Goal: Communication & Community: Answer question/provide support

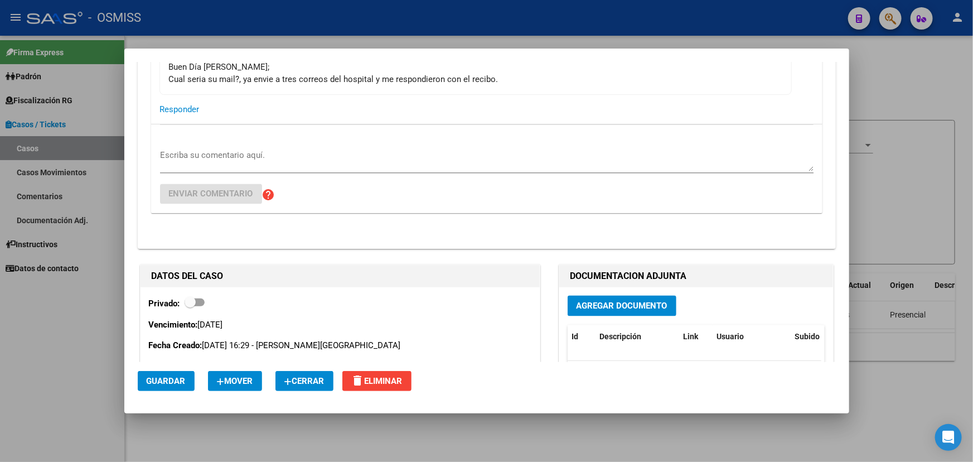
scroll to position [912, 0]
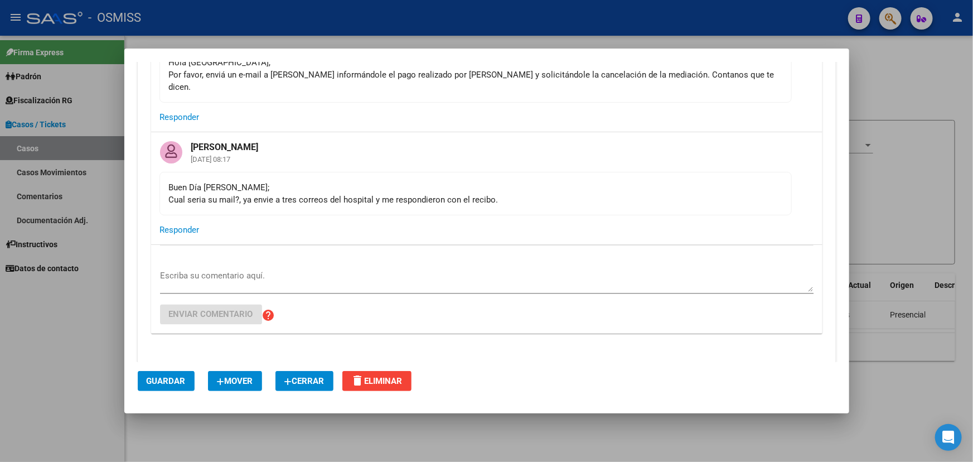
drag, startPoint x: 189, startPoint y: 186, endPoint x: 425, endPoint y: 184, distance: 235.9
click at [421, 184] on div "Buen Día Indalecio; Cual seria su mail?, ya envie a tres correos del hospital y…" at bounding box center [476, 193] width 614 height 25
click at [474, 184] on div "Buen Día Indalecio; Cual seria su mail?, ya envie a tres correos del hospital y…" at bounding box center [476, 193] width 614 height 25
drag, startPoint x: 223, startPoint y: 194, endPoint x: 443, endPoint y: 189, distance: 220.9
click at [418, 190] on mat-card-content "Buen Día Indalecio; Cual seria su mail?, ya envie a tres correos del hospital y…" at bounding box center [476, 194] width 632 height 44
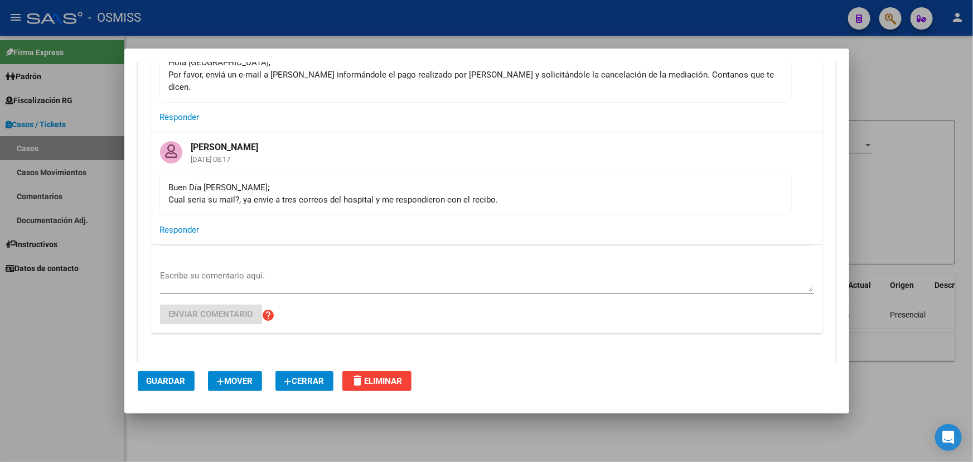
click at [494, 189] on div "Buen Día Indalecio; Cual seria su mail?, ya envie a tres correos del hospital y…" at bounding box center [476, 193] width 614 height 25
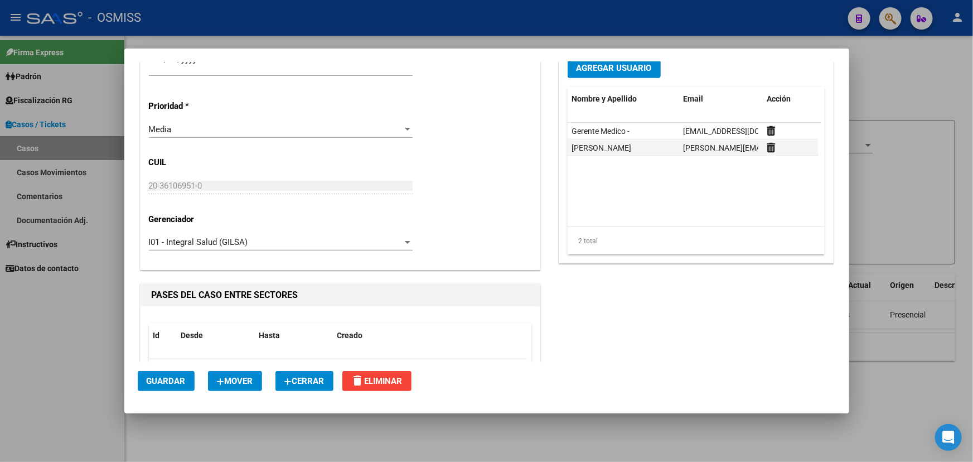
scroll to position [50, 0]
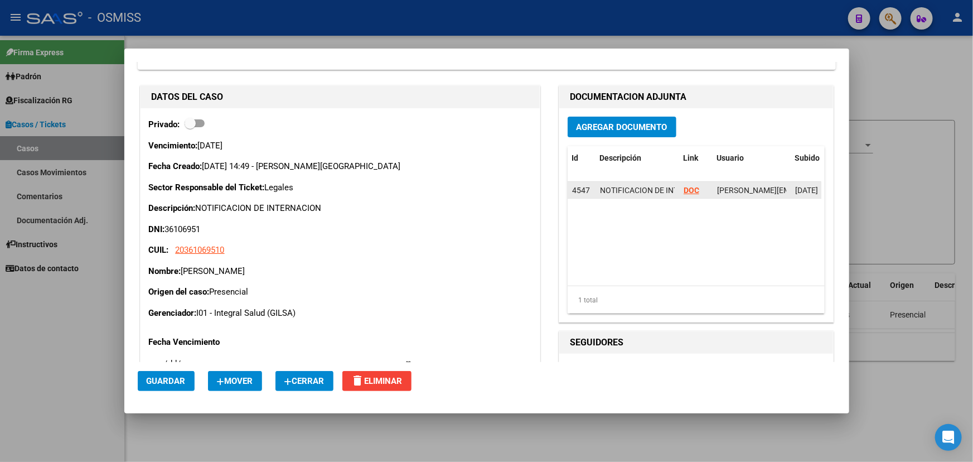
click at [689, 186] on strong "DOC" at bounding box center [692, 190] width 16 height 9
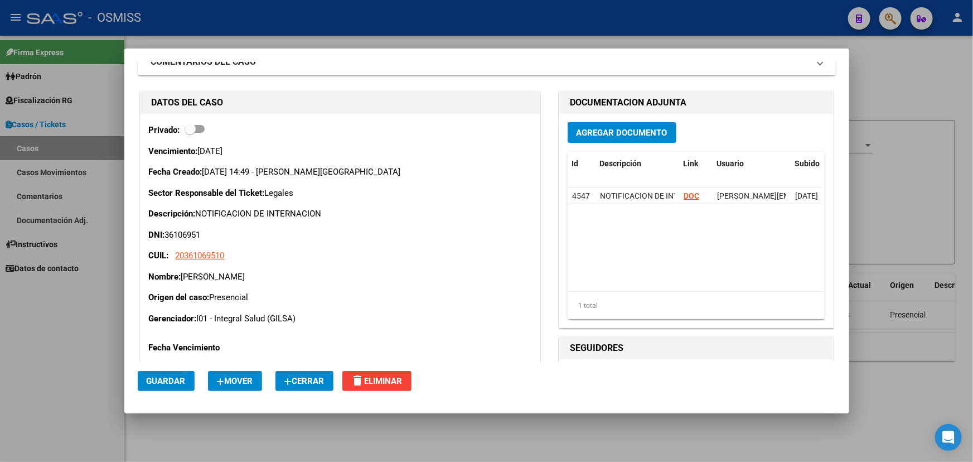
scroll to position [0, 0]
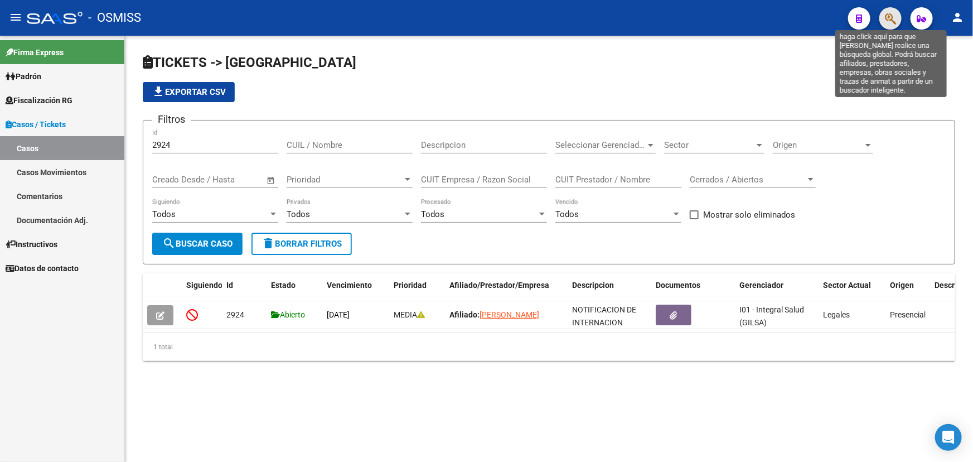
click at [893, 21] on icon "button" at bounding box center [890, 18] width 11 height 13
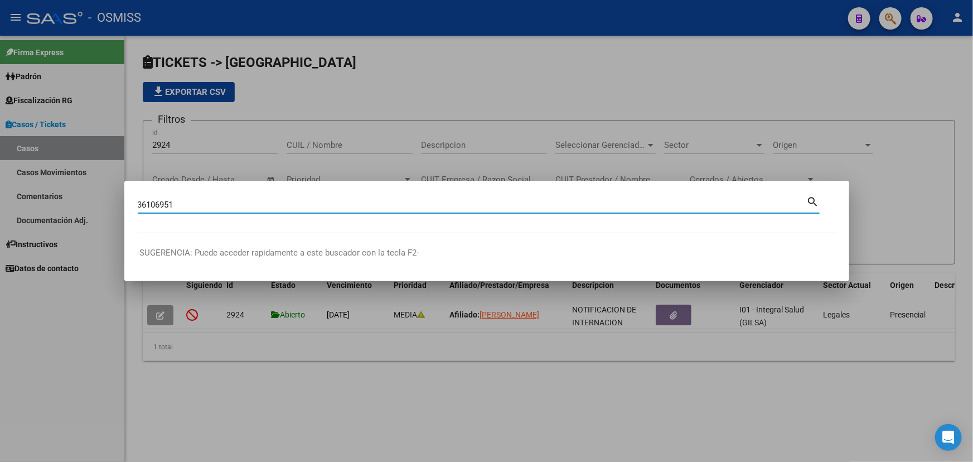
type input "36106951"
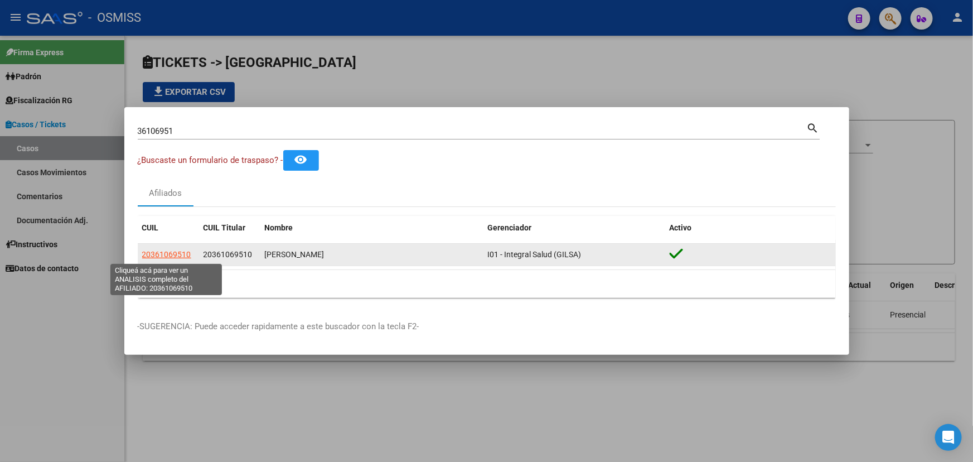
click at [159, 254] on span "20361069510" at bounding box center [166, 254] width 49 height 9
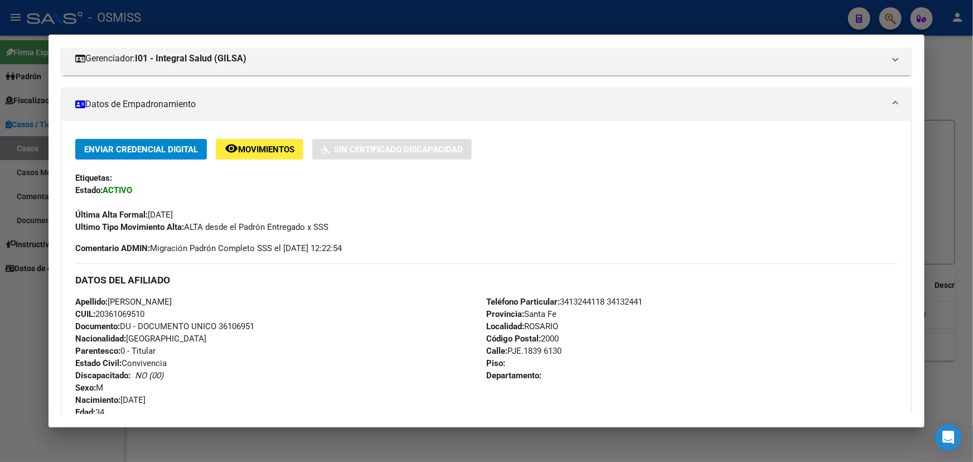
scroll to position [171, 0]
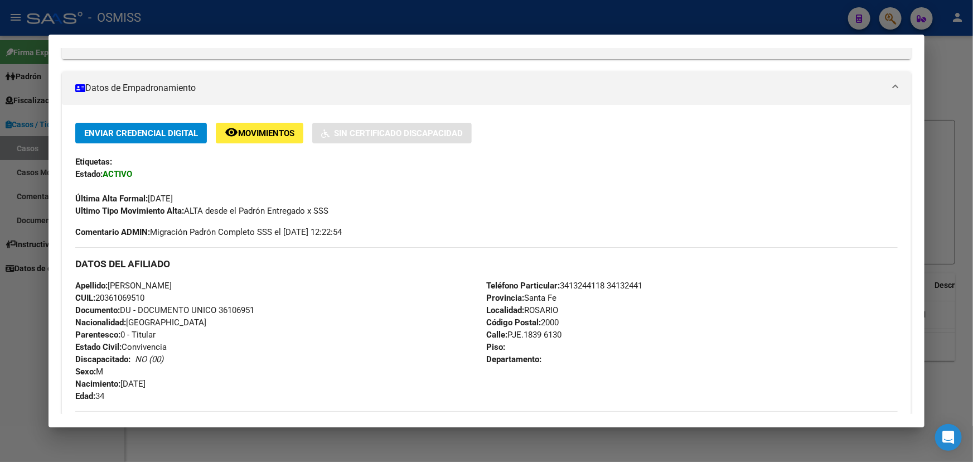
drag, startPoint x: 344, startPoint y: 348, endPoint x: 312, endPoint y: 321, distance: 41.9
click at [152, 279] on div "Apellido: LOPEZ JORGE DANIEL CUIL: 20361069510 Documento: DU - DOCUMENTO UNICO …" at bounding box center [280, 340] width 411 height 123
click at [335, 327] on div "Apellido: LOPEZ JORGE DANIEL CUIL: 20361069510 Documento: DU - DOCUMENTO UNICO …" at bounding box center [280, 340] width 411 height 123
drag, startPoint x: 585, startPoint y: 284, endPoint x: 689, endPoint y: 289, distance: 105.0
click at [689, 289] on div "Teléfono Particular: 3413244118 34132441 Provincia: Santa Fe Localidad: ROSARIO…" at bounding box center [692, 340] width 411 height 123
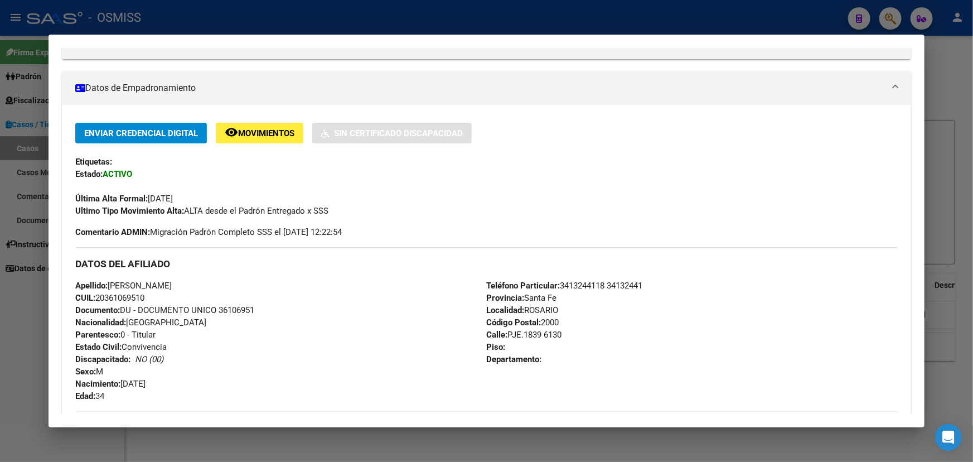
click at [708, 293] on div "Teléfono Particular: 3413244118 34132441 Provincia: Santa Fe Localidad: ROSARIO…" at bounding box center [692, 340] width 411 height 123
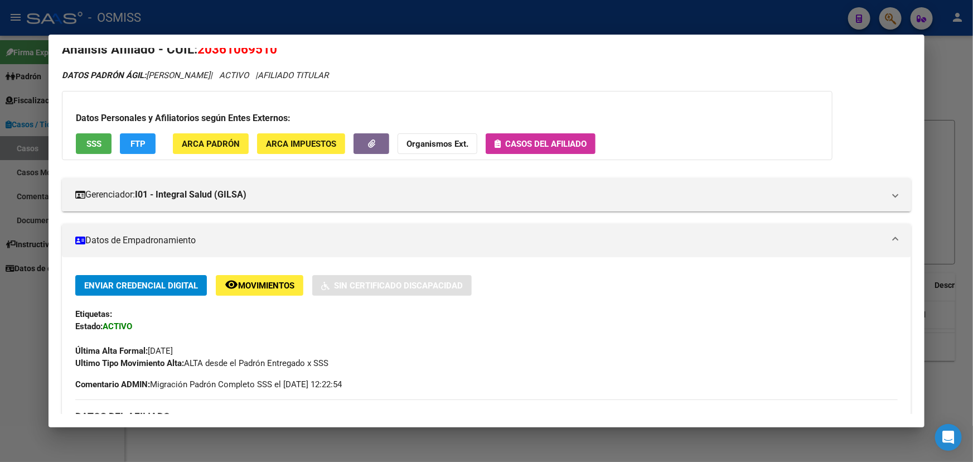
scroll to position [0, 0]
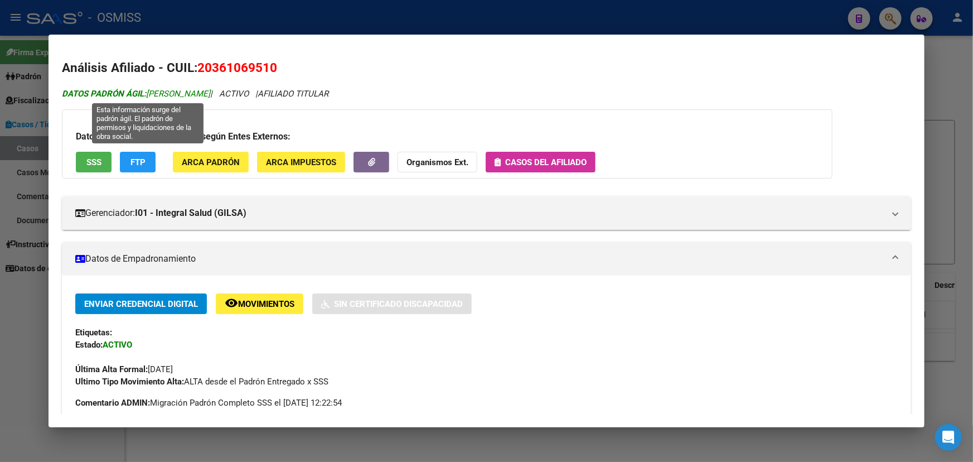
drag, startPoint x: 234, startPoint y: 95, endPoint x: 148, endPoint y: 95, distance: 85.3
click at [148, 95] on icon "DATOS PADRÓN ÁGIL: LOPEZ JORGE DANIEL | ACTIVO | AFILIADO TITULAR" at bounding box center [195, 94] width 267 height 10
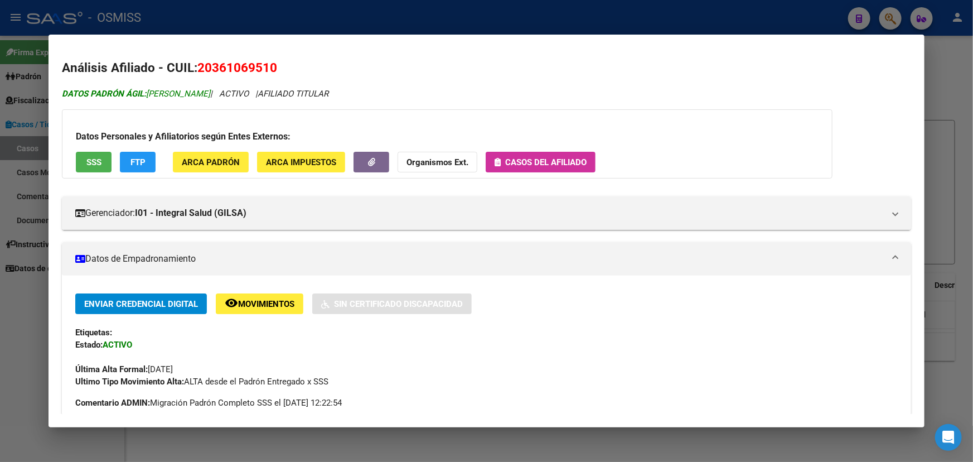
copy span "LOPEZ JORGE DANIEL"
click at [953, 71] on div at bounding box center [486, 231] width 973 height 462
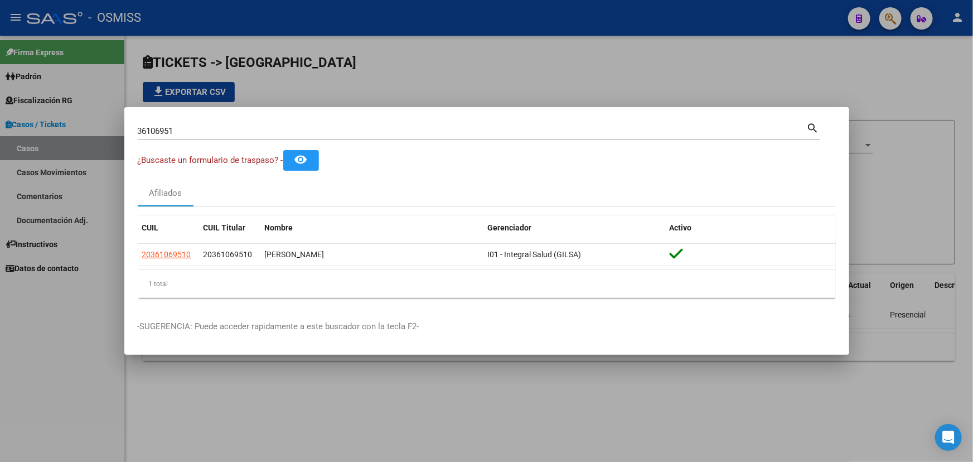
click at [213, 124] on div "36106951 Buscar (apellido, dni, cuil, nro traspaso, cuit, obra social)" at bounding box center [472, 131] width 669 height 17
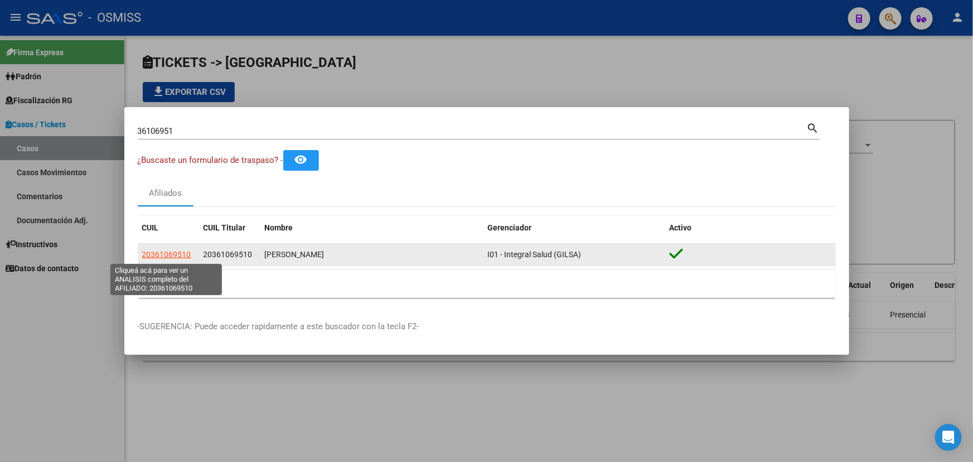
click at [153, 253] on span "20361069510" at bounding box center [166, 254] width 49 height 9
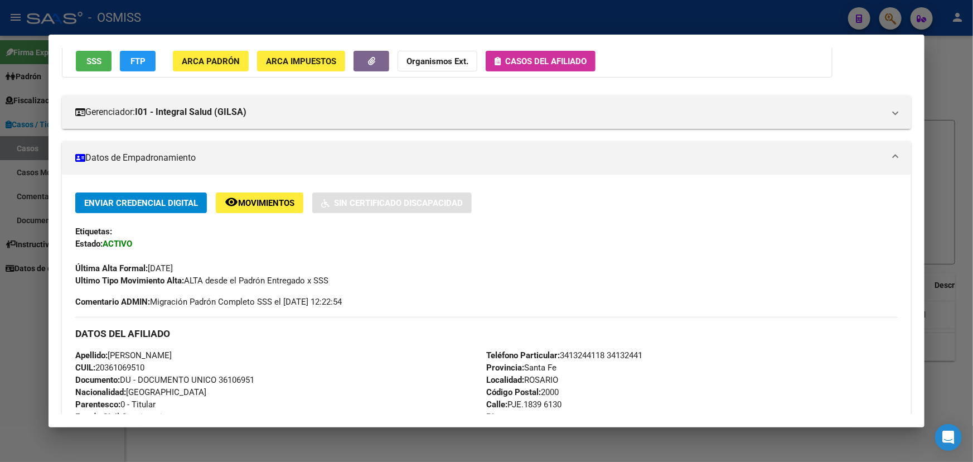
scroll to position [152, 0]
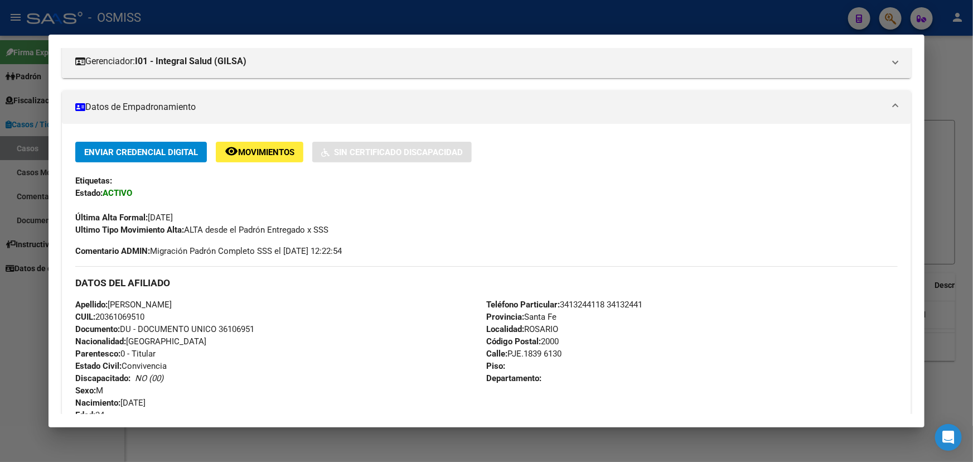
drag, startPoint x: 152, startPoint y: 329, endPoint x: 245, endPoint y: 335, distance: 92.8
click at [238, 335] on div "Apellido: LOPEZ JORGE DANIEL CUIL: 20361069510 Documento: DU - DOCUMENTO UNICO …" at bounding box center [280, 359] width 411 height 123
click at [357, 374] on div "Apellido: LOPEZ JORGE DANIEL CUIL: 20361069510 Documento: DU - DOCUMENTO UNICO …" at bounding box center [280, 359] width 411 height 123
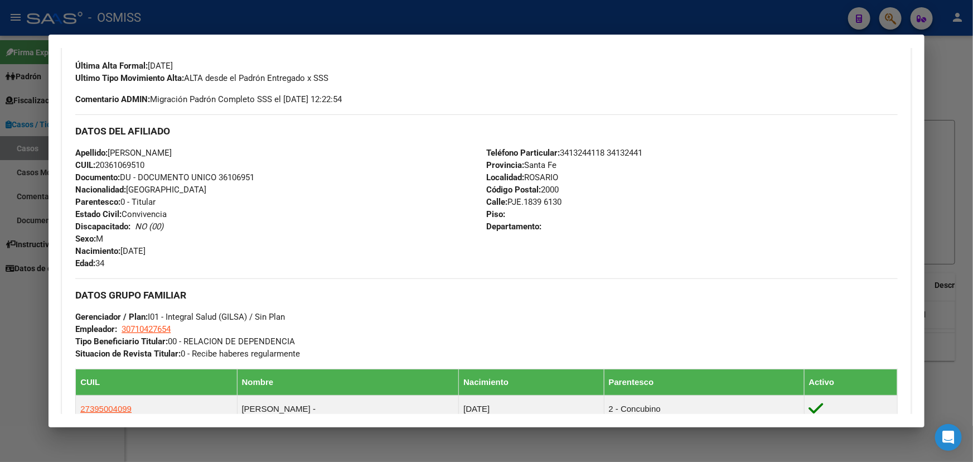
scroll to position [304, 0]
drag, startPoint x: 240, startPoint y: 301, endPoint x: 330, endPoint y: 303, distance: 89.8
click at [329, 303] on div "DATOS GRUPO FAMILIAR Gerenciador / Plan: I01 - Integral Salud (GILSA) / Sin Pla…" at bounding box center [486, 318] width 823 height 81
click at [404, 348] on div "DATOS GRUPO FAMILIAR Gerenciador / Plan: I01 - Integral Salud (GILSA) / Sin Pla…" at bounding box center [486, 318] width 823 height 81
drag, startPoint x: 392, startPoint y: 350, endPoint x: 53, endPoint y: 350, distance: 339.1
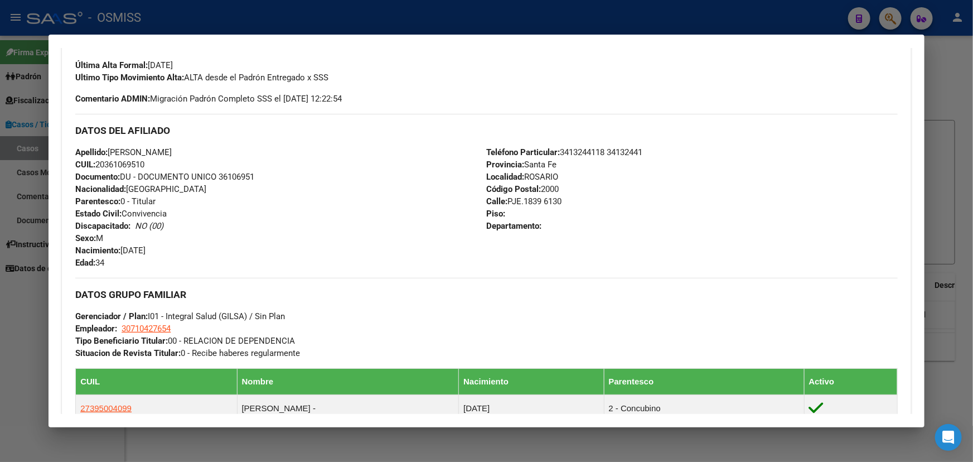
click at [50, 350] on mat-dialog-content "Análisis Afiliado - CUIL: 20361069510 DATOS PADRÓN ÁGIL: LOPEZ JORGE DANIEL | A…" at bounding box center [487, 231] width 876 height 366
click at [290, 348] on span "Situacion de Revista Titular: 0 - Recibe haberes regularmente" at bounding box center [187, 353] width 225 height 10
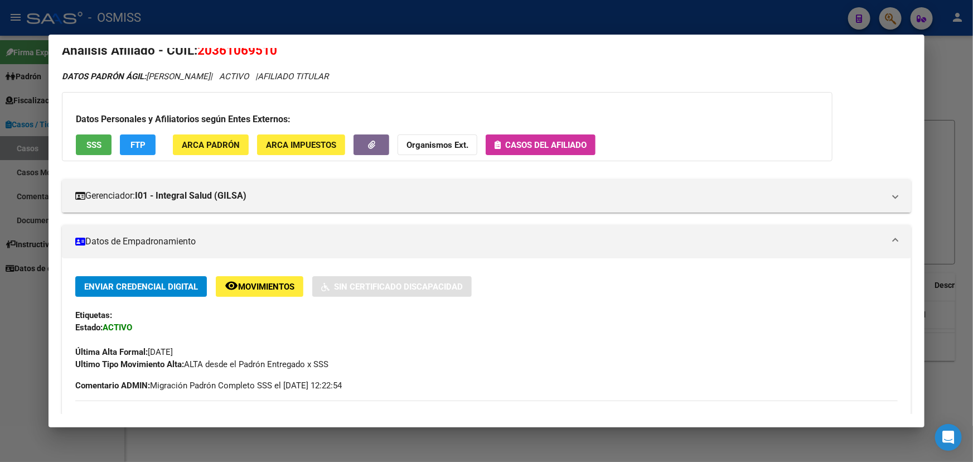
scroll to position [0, 0]
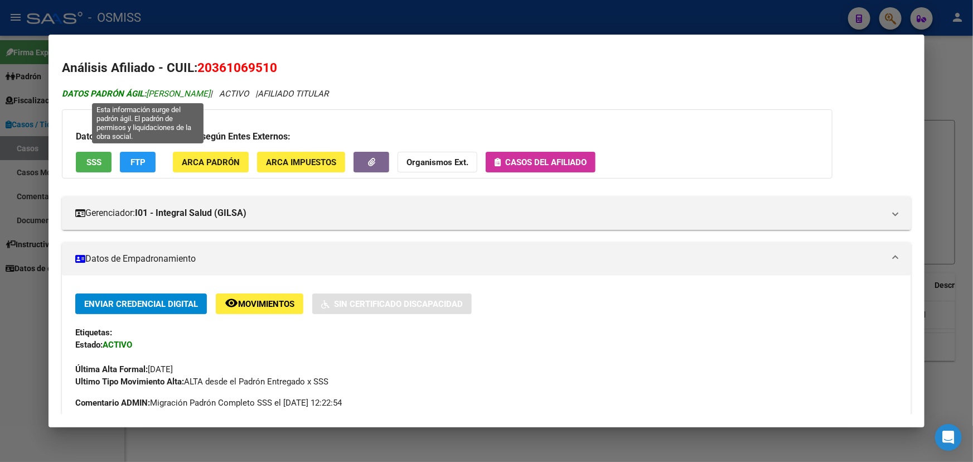
drag, startPoint x: 239, startPoint y: 93, endPoint x: 149, endPoint y: 94, distance: 89.8
click at [149, 94] on icon "DATOS PADRÓN ÁGIL: LOPEZ JORGE DANIEL | ACTIVO | AFILIADO TITULAR" at bounding box center [195, 94] width 267 height 10
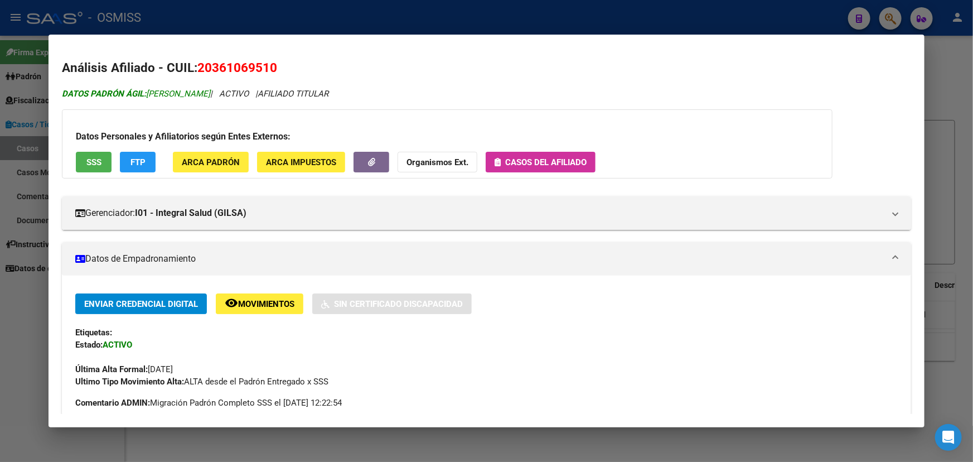
copy icon "LOPEZ JORGE DANIEL"
drag, startPoint x: 162, startPoint y: 66, endPoint x: 262, endPoint y: 64, distance: 99.9
click at [300, 62] on h2 "Análisis Afiliado - CUIL: 20361069510" at bounding box center [486, 68] width 849 height 19
copy h2 "CUIL: 20361069510"
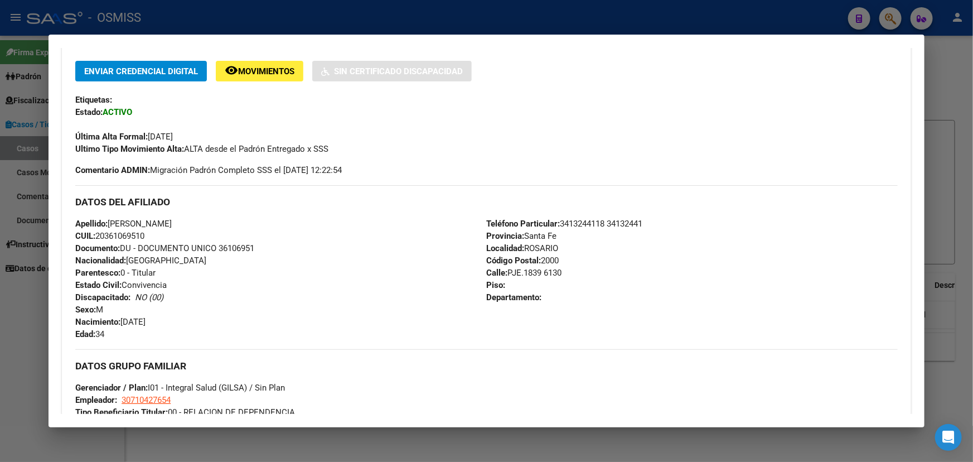
scroll to position [253, 0]
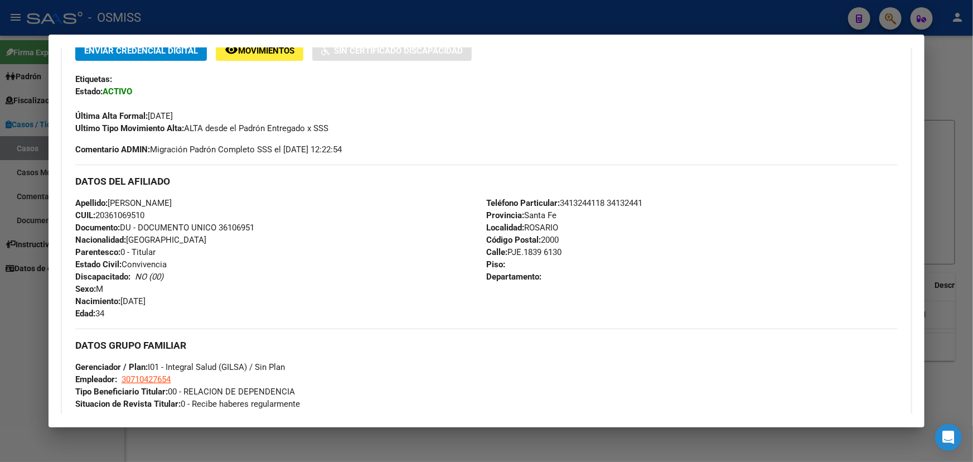
click at [327, 267] on div "Apellido: LOPEZ JORGE DANIEL CUIL: 20361069510 Documento: DU - DOCUMENTO UNICO …" at bounding box center [280, 258] width 411 height 123
drag, startPoint x: 154, startPoint y: 235, endPoint x: 222, endPoint y: 235, distance: 68.0
click at [219, 235] on div "Apellido: LOPEZ JORGE DANIEL CUIL: 20361069510 Documento: DU - DOCUMENTO UNICO …" at bounding box center [280, 258] width 411 height 123
click at [284, 256] on div "Apellido: LOPEZ JORGE DANIEL CUIL: 20361069510 Documento: DU - DOCUMENTO UNICO …" at bounding box center [280, 258] width 411 height 123
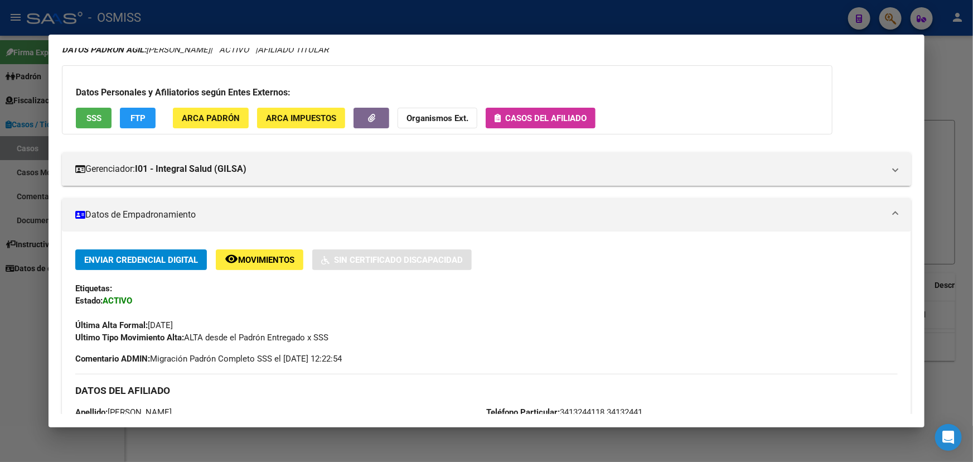
scroll to position [0, 0]
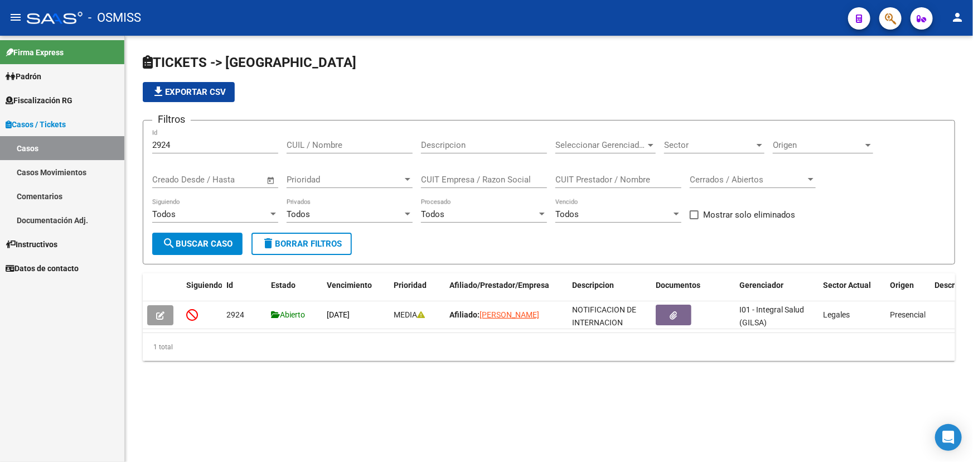
click at [899, 27] on div at bounding box center [886, 18] width 31 height 23
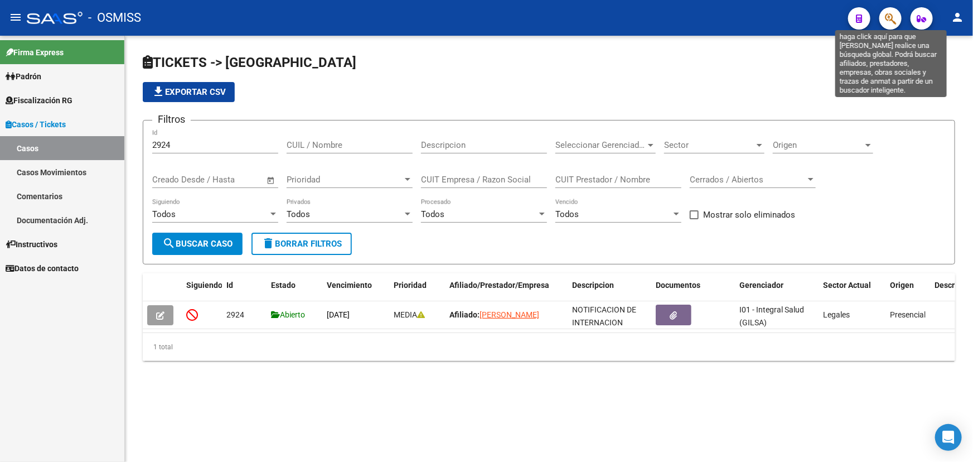
click at [889, 22] on icon "button" at bounding box center [890, 18] width 11 height 13
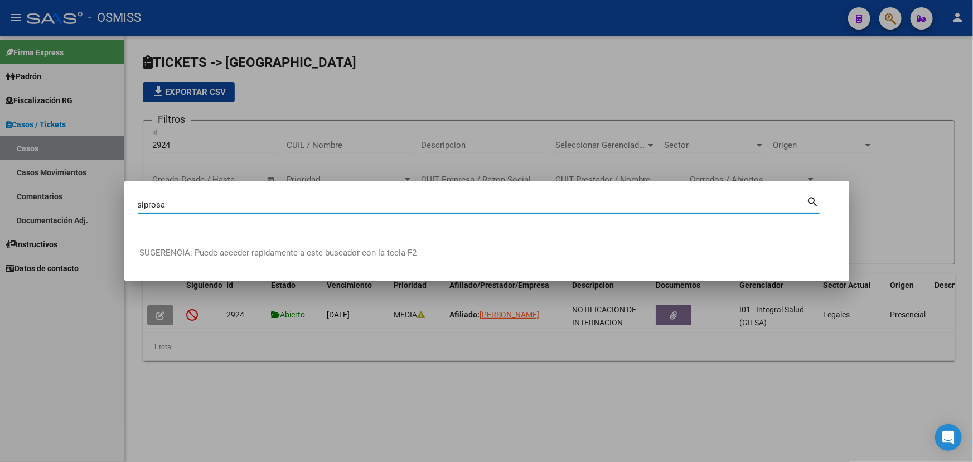
type input "siprosa"
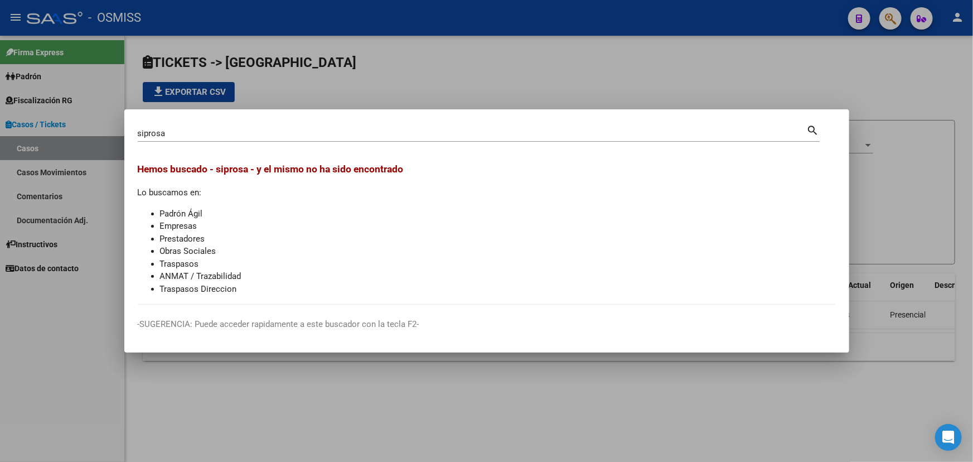
drag, startPoint x: 184, startPoint y: 128, endPoint x: 72, endPoint y: 130, distance: 112.1
click at [73, 130] on div "siprosa Buscar (apellido, dni, cuil, nro traspaso, cuit, obra social) search He…" at bounding box center [486, 231] width 973 height 462
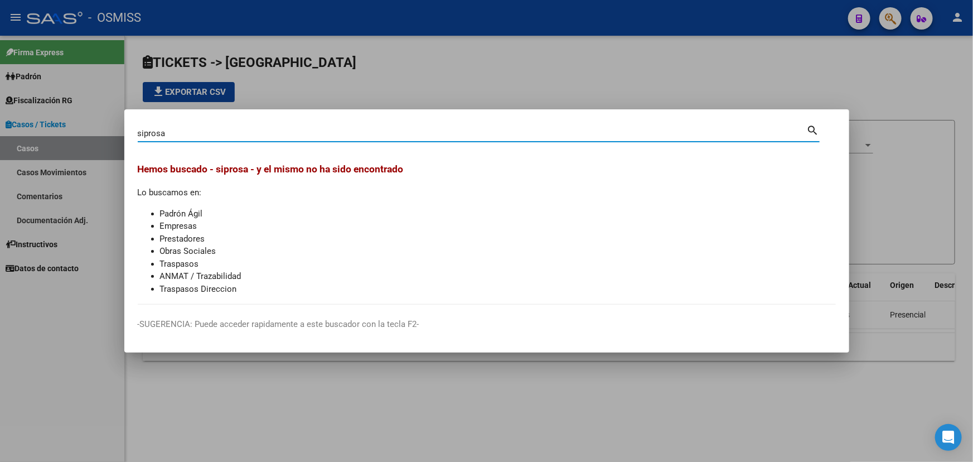
drag, startPoint x: 178, startPoint y: 135, endPoint x: 90, endPoint y: 139, distance: 88.2
click at [90, 139] on div "siprosa Buscar (apellido, dni, cuil, nro traspaso, cuit, obra social) search He…" at bounding box center [486, 231] width 973 height 462
click at [52, 153] on div at bounding box center [486, 231] width 973 height 462
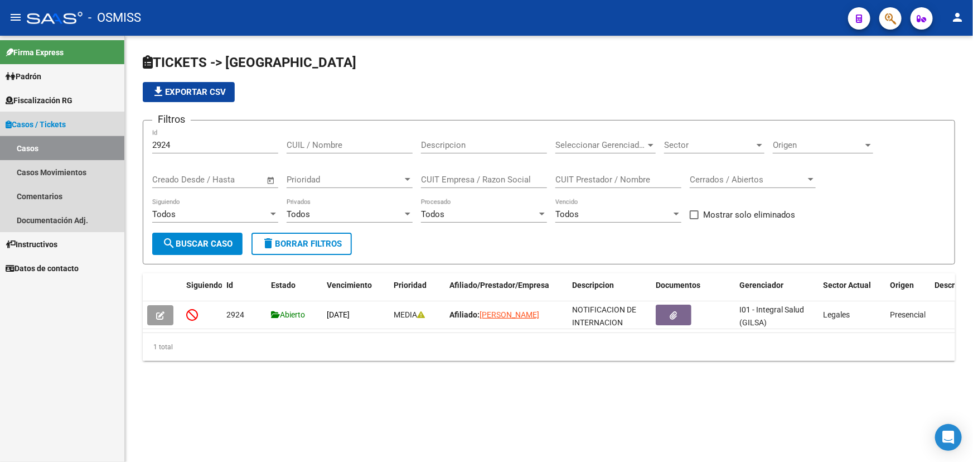
click at [48, 151] on link "Casos" at bounding box center [62, 148] width 124 height 24
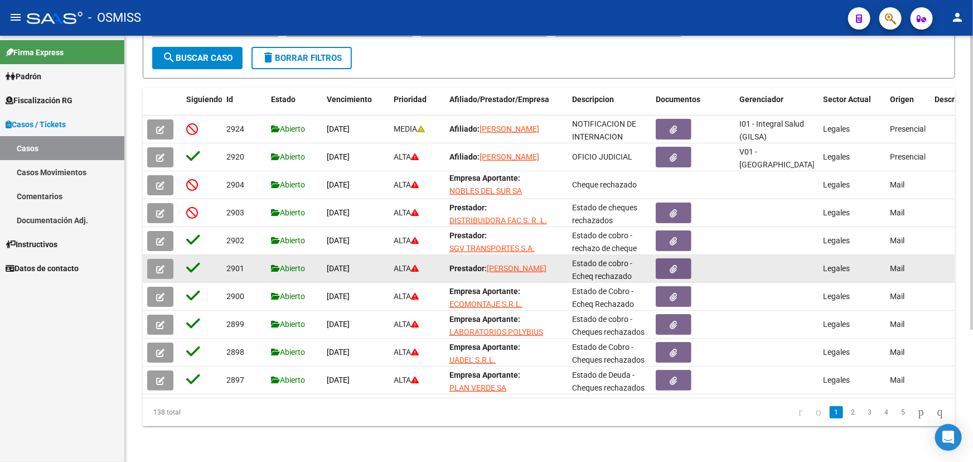
scroll to position [39, 0]
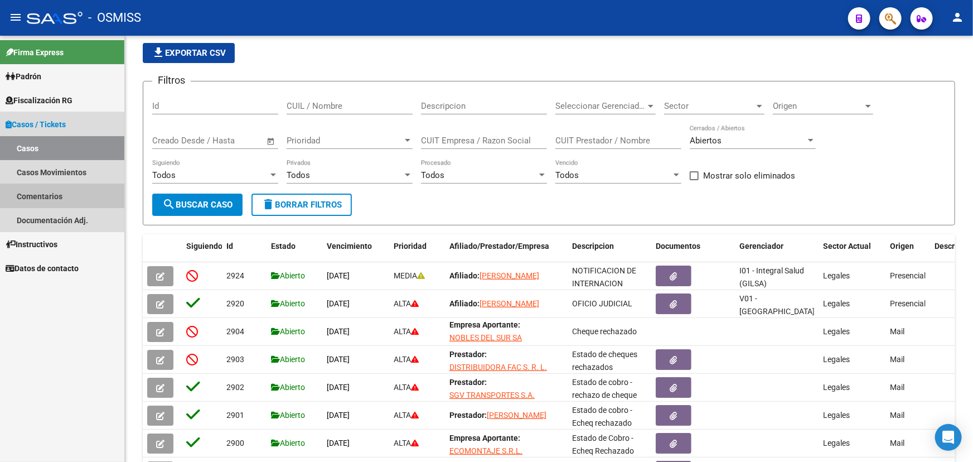
click at [37, 196] on link "Comentarios" at bounding box center [62, 196] width 124 height 24
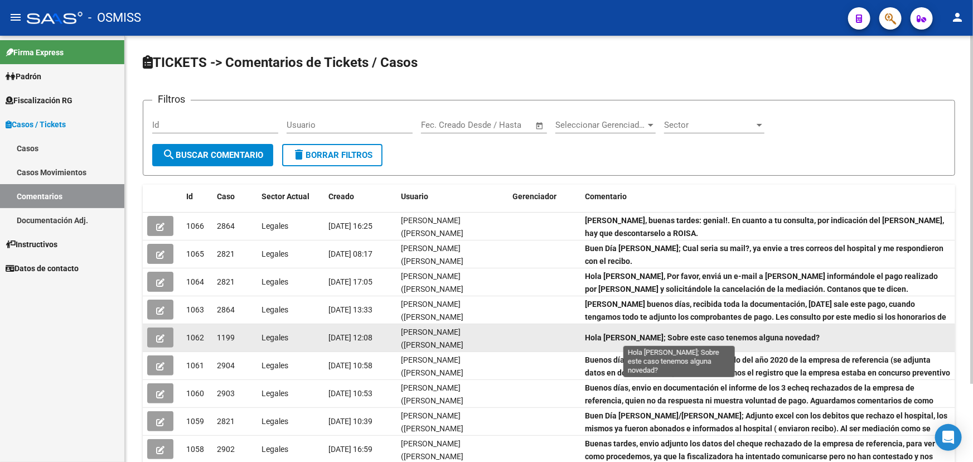
drag, startPoint x: 648, startPoint y: 335, endPoint x: 743, endPoint y: 335, distance: 95.9
click at [743, 335] on strong "Hola Fany; Sobre este caso tenemos alguna novedad?" at bounding box center [702, 337] width 235 height 9
click at [162, 334] on icon "button" at bounding box center [160, 338] width 8 height 8
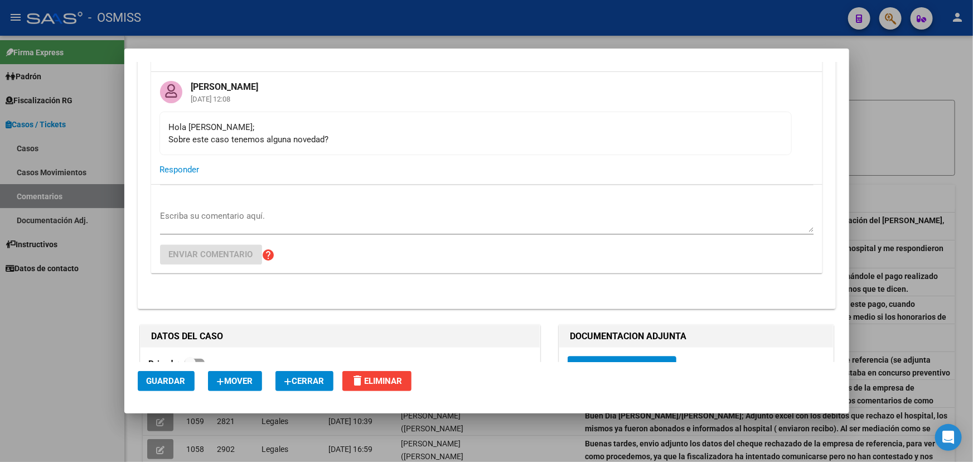
scroll to position [3498, 0]
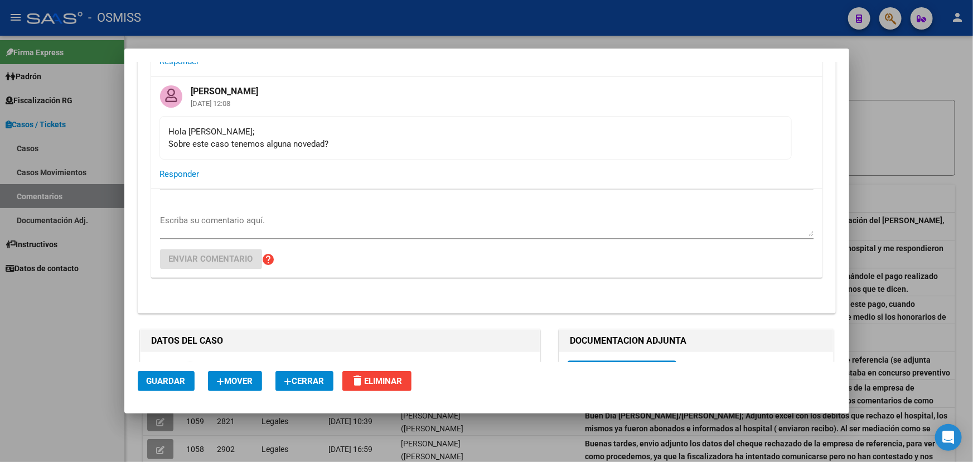
click at [221, 216] on div "Escriba su comentario aquí. Enviar comentario help" at bounding box center [487, 233] width 654 height 89
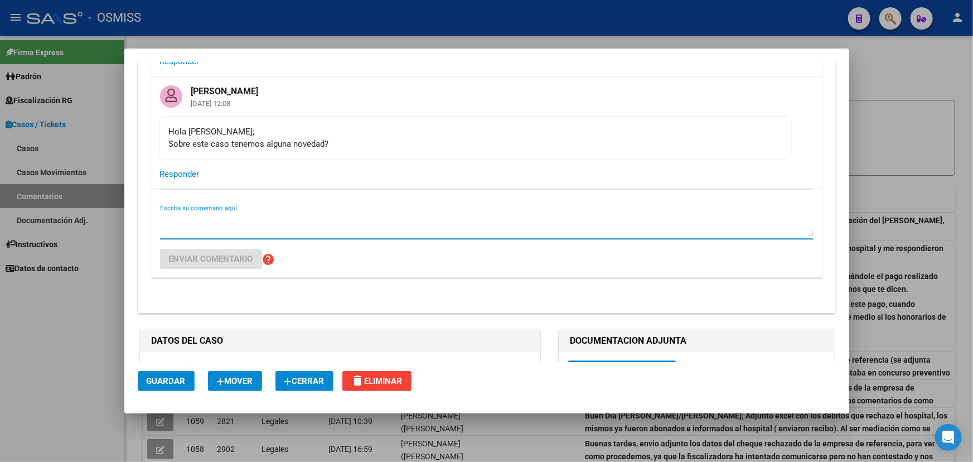
click at [218, 229] on textarea "Escriba su comentario aquí." at bounding box center [487, 225] width 654 height 22
type textarea "N"
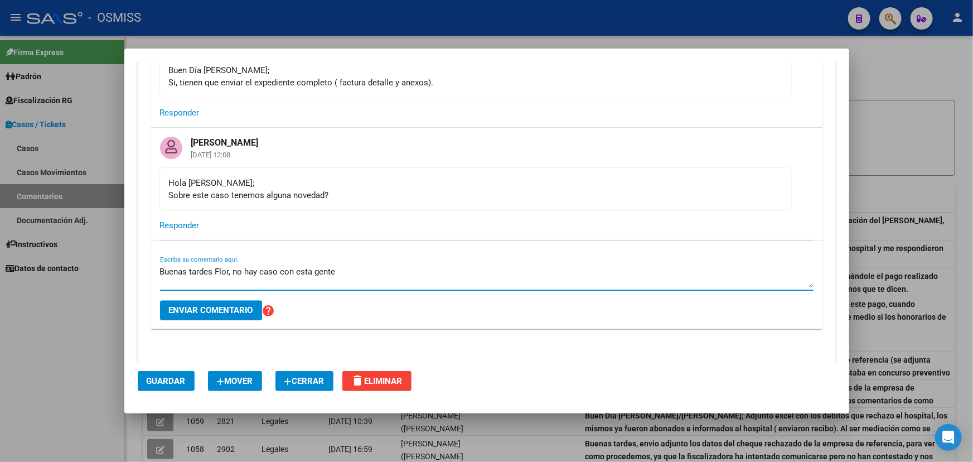
scroll to position [3347, 0]
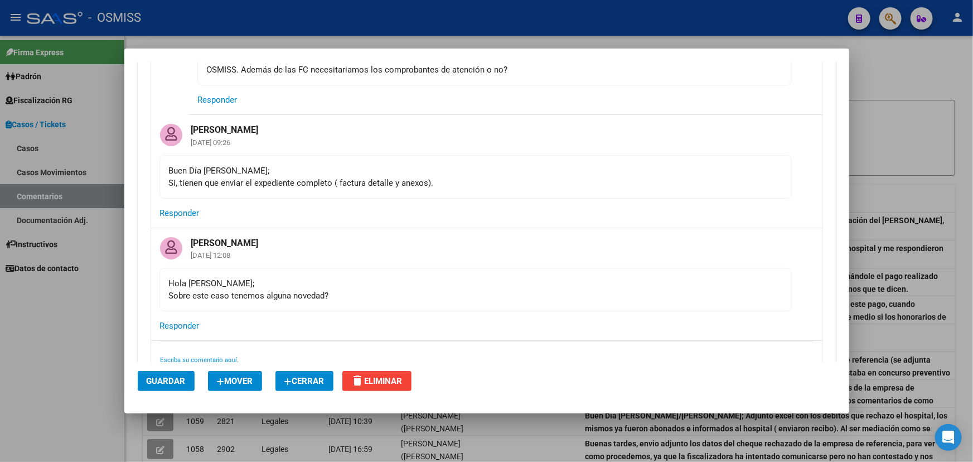
drag, startPoint x: 238, startPoint y: 192, endPoint x: 312, endPoint y: 201, distance: 74.7
click at [298, 199] on mat-card-content "Buen Día Fany; Si, tienen que enviar el expediente completo ( factura detalle y…" at bounding box center [476, 177] width 632 height 44
click at [402, 199] on mat-card-content "Buen Día Fany; Si, tienen que enviar el expediente completo ( factura detalle y…" at bounding box center [476, 177] width 632 height 44
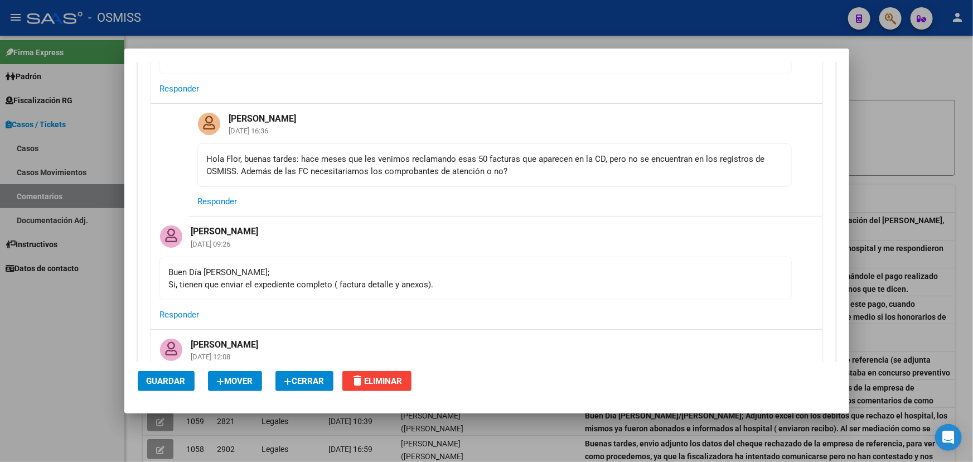
drag, startPoint x: 239, startPoint y: 167, endPoint x: 520, endPoint y: 175, distance: 280.6
click at [505, 173] on div "Hola Flor, buenas tardes: hace meses que les venimos reclamando esas 50 factura…" at bounding box center [495, 165] width 576 height 25
click at [585, 177] on div "Hola Flor, buenas tardes: hace meses que les venimos reclamando esas 50 factura…" at bounding box center [495, 165] width 576 height 25
drag, startPoint x: 363, startPoint y: 160, endPoint x: 626, endPoint y: 165, distance: 263.3
click at [612, 165] on mat-card-content "Hola Flor, buenas tardes: hace meses que les venimos reclamando esas 50 factura…" at bounding box center [494, 165] width 595 height 44
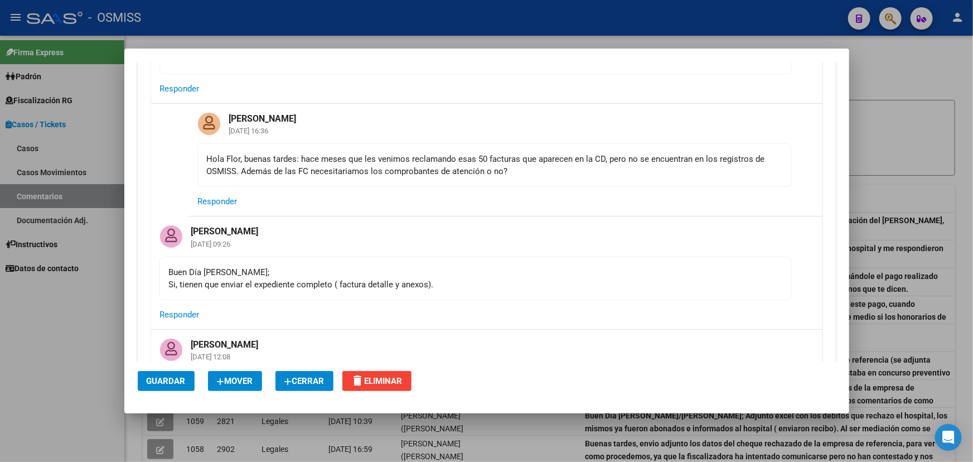
click at [664, 167] on div "Hola Flor, buenas tardes: hace meses que les venimos reclamando esas 50 factura…" at bounding box center [495, 165] width 576 height 25
drag, startPoint x: 219, startPoint y: 173, endPoint x: 407, endPoint y: 183, distance: 188.2
click at [393, 177] on div "Hola Flor, buenas tardes: hace meses que les venimos reclamando esas 50 factura…" at bounding box center [495, 165] width 576 height 25
click at [473, 177] on div "Hola Flor, buenas tardes: hace meses que les venimos reclamando esas 50 factura…" at bounding box center [495, 165] width 576 height 25
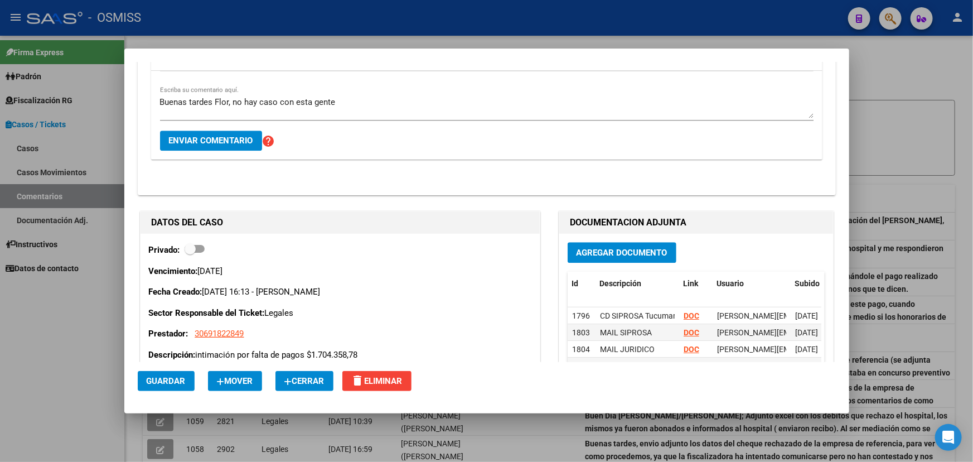
scroll to position [3447, 0]
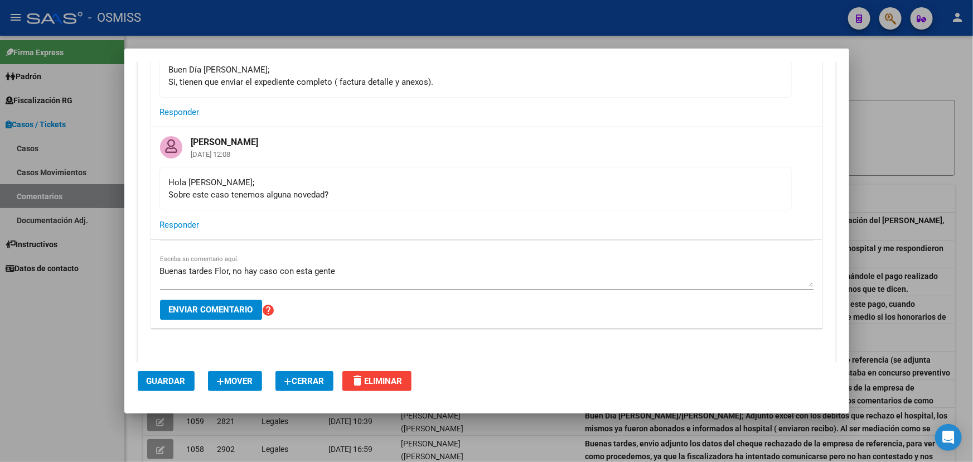
click at [450, 268] on div "Buenas tardes Flor, no hay caso con esta gente Escriba su comentario aquí." at bounding box center [487, 276] width 654 height 27
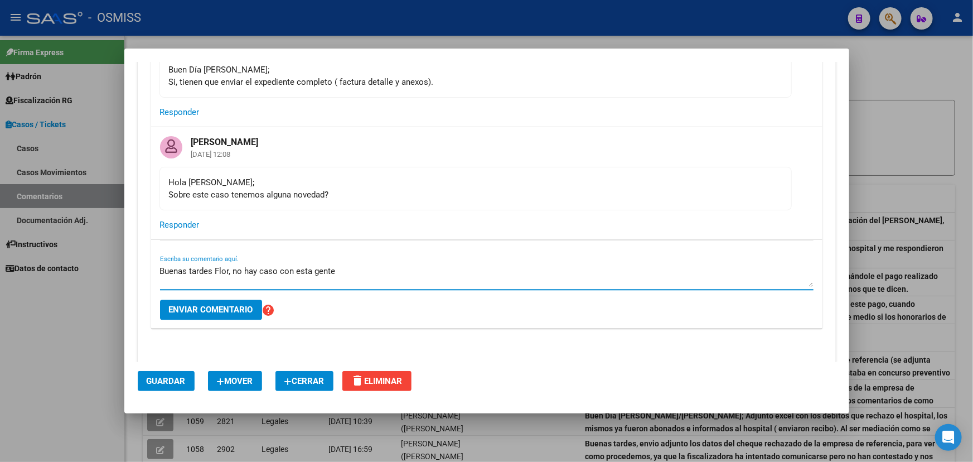
click at [402, 271] on textarea "Buenas tardes Flor, no hay caso con esta gente" at bounding box center [487, 276] width 654 height 22
click at [355, 274] on textarea "Buenas tardes Flor, no hay caso con esta gente" at bounding box center [487, 276] width 654 height 22
drag, startPoint x: 252, startPoint y: 272, endPoint x: 333, endPoint y: 275, distance: 81.5
click at [314, 275] on textarea "Buenas tardes Flor, no hay caso con esta gente." at bounding box center [487, 276] width 654 height 22
click at [392, 275] on textarea "Buenas tardes Flor, no hay caso con esta gente." at bounding box center [487, 276] width 654 height 22
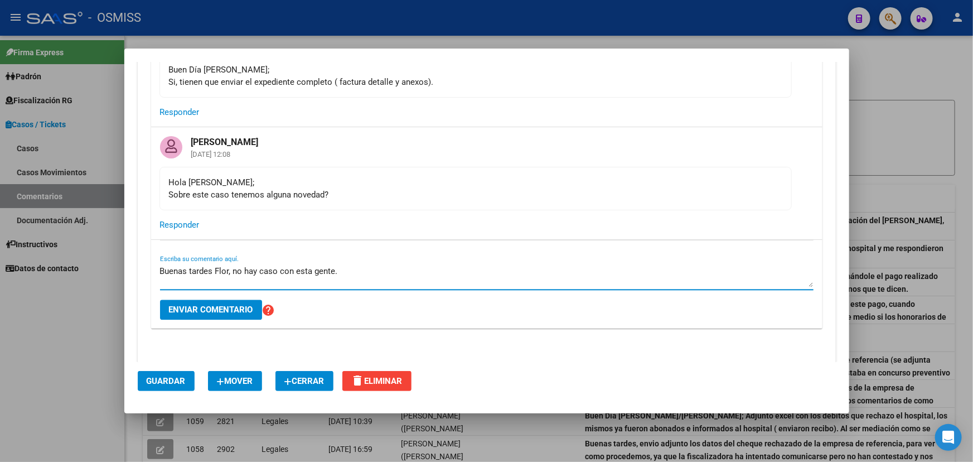
drag, startPoint x: 456, startPoint y: 283, endPoint x: 233, endPoint y: 279, distance: 223.7
click at [233, 279] on textarea "Buenas tardes Flor, no hay caso con esta gente." at bounding box center [487, 276] width 654 height 22
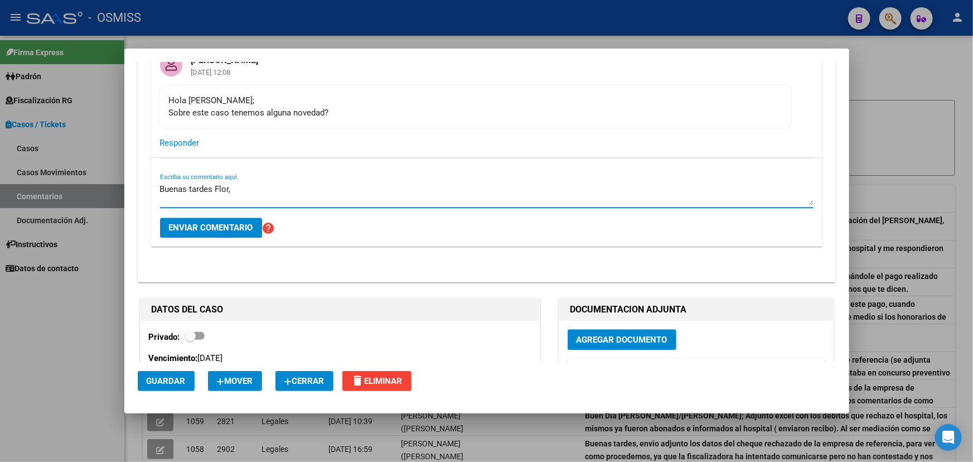
scroll to position [3549, 0]
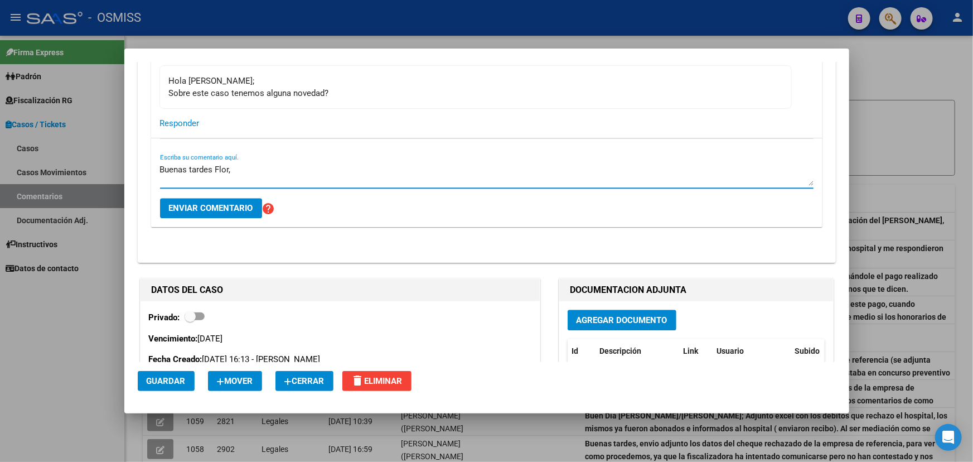
click at [325, 180] on textarea "Buenas tardes Flor," at bounding box center [487, 174] width 654 height 22
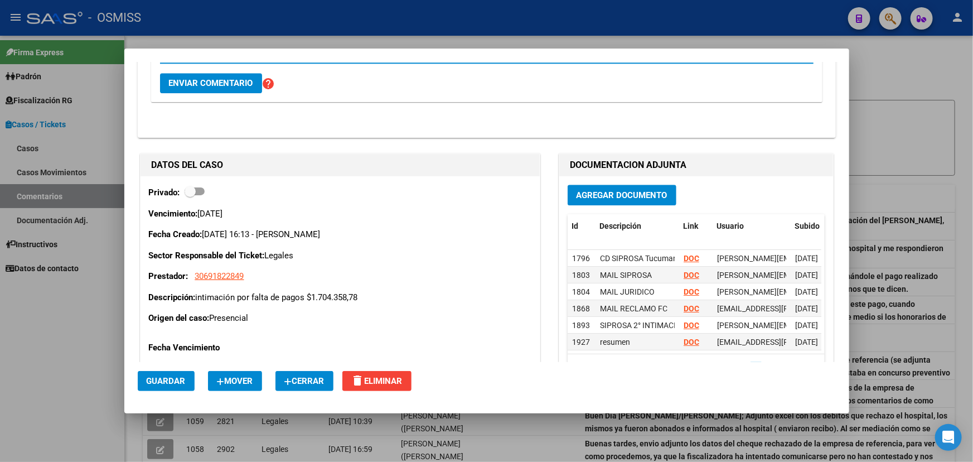
scroll to position [3498, 0]
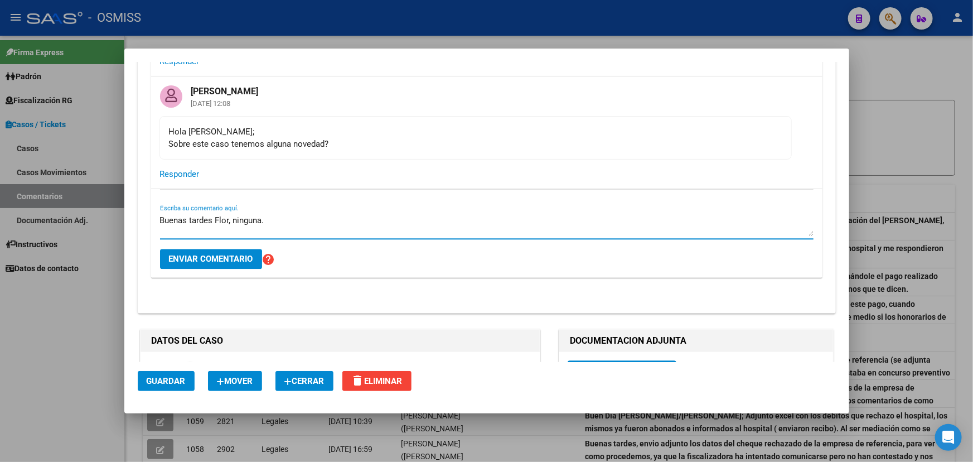
click at [315, 226] on textarea "Buenas tardes Flor, ninguna." at bounding box center [487, 225] width 654 height 22
click at [263, 225] on textarea "Buenas tardes Flor, ninguna.En reiteradas oportunidades solicitamos las fc y la…" at bounding box center [487, 225] width 654 height 22
drag, startPoint x: 351, startPoint y: 225, endPoint x: 492, endPoint y: 225, distance: 140.6
click at [437, 225] on textarea "Buenas tardes Flor, ninguna. En reiteradas oportunidades solicitamos las fc y l…" at bounding box center [487, 225] width 654 height 22
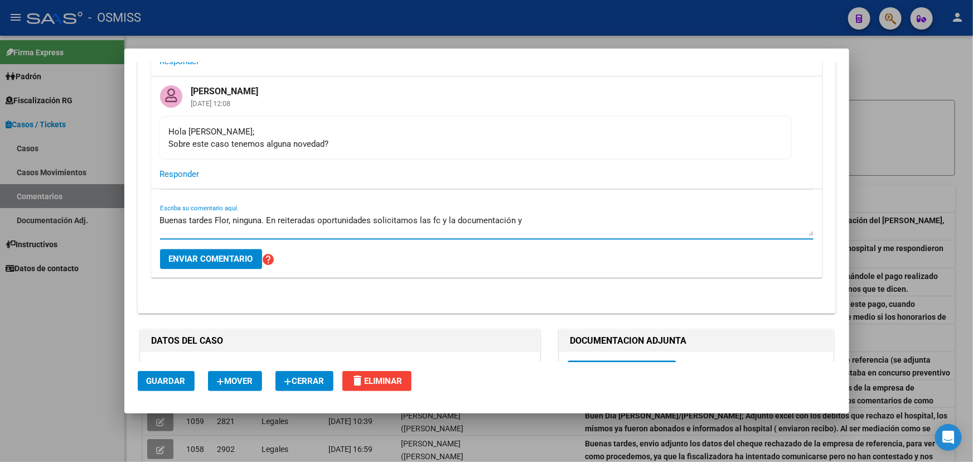
click at [498, 225] on textarea "Buenas tardes Flor, ninguna. En reiteradas oportunidades solicitamos las fc y l…" at bounding box center [487, 225] width 654 height 22
click at [545, 233] on textarea "Buenas tardes Flor, ninguna. En reiteradas oportunidades solicitamos las fc y l…" at bounding box center [487, 225] width 654 height 22
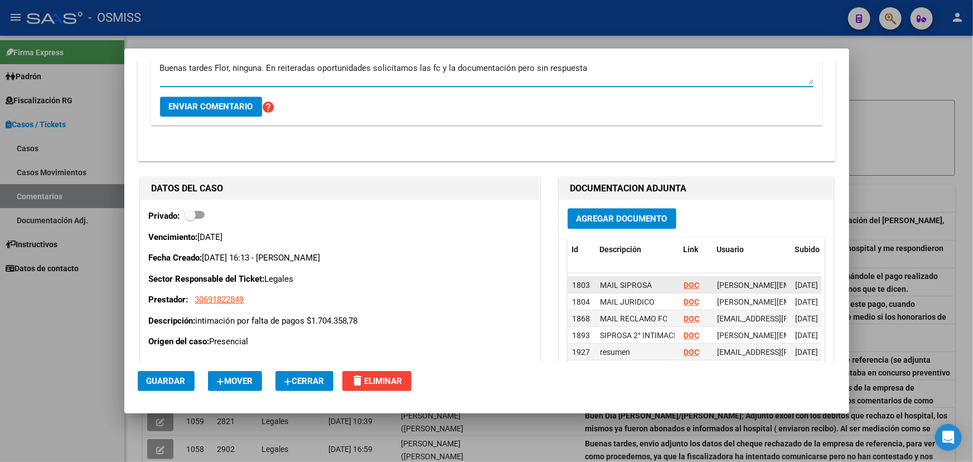
scroll to position [0, 0]
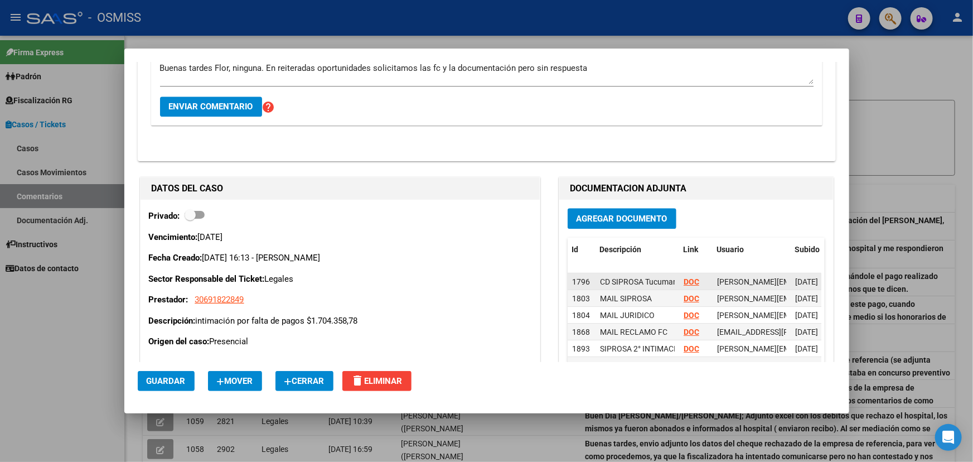
click at [686, 286] on strong "DOC" at bounding box center [692, 281] width 16 height 9
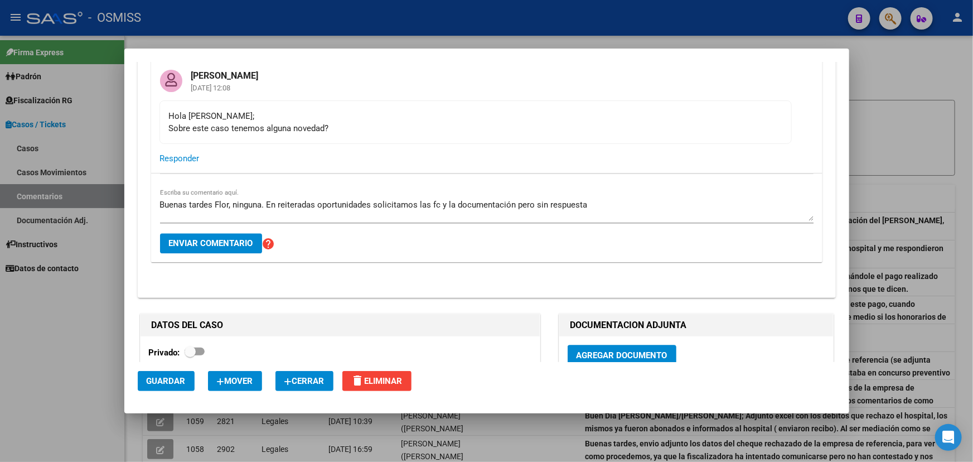
scroll to position [3498, 0]
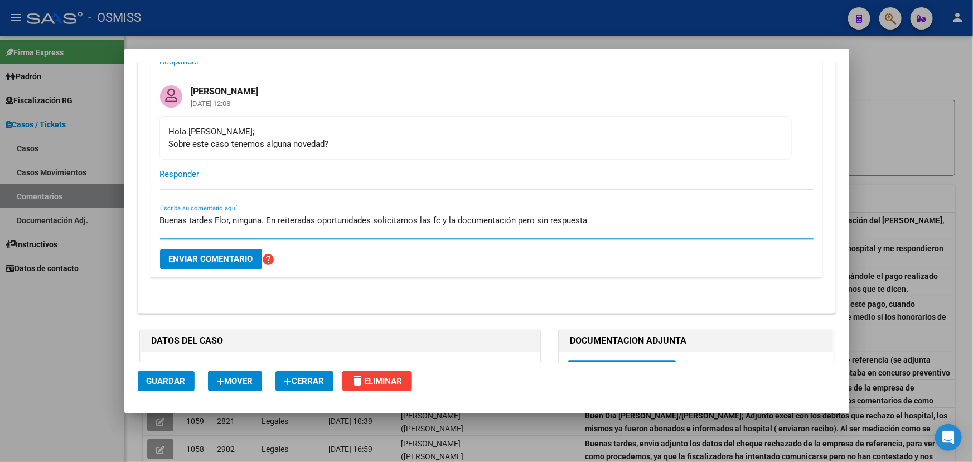
drag, startPoint x: 587, startPoint y: 223, endPoint x: 613, endPoint y: 223, distance: 26.2
click at [613, 223] on textarea "Buenas tardes Flor, ninguna. En reiteradas oportunidades solicitamos las fc y l…" at bounding box center [487, 225] width 654 height 22
click at [651, 228] on textarea "Buenas tardes Flor, ninguna. En reiteradas oportunidades solicitamos las fc y l…" at bounding box center [487, 225] width 654 height 22
drag, startPoint x: 213, startPoint y: 224, endPoint x: 385, endPoint y: 229, distance: 172.4
click at [371, 228] on textarea "Buenas tardes Flor, ninguna. En reiteradas oportunidades solicitamos las fc y l…" at bounding box center [487, 225] width 654 height 22
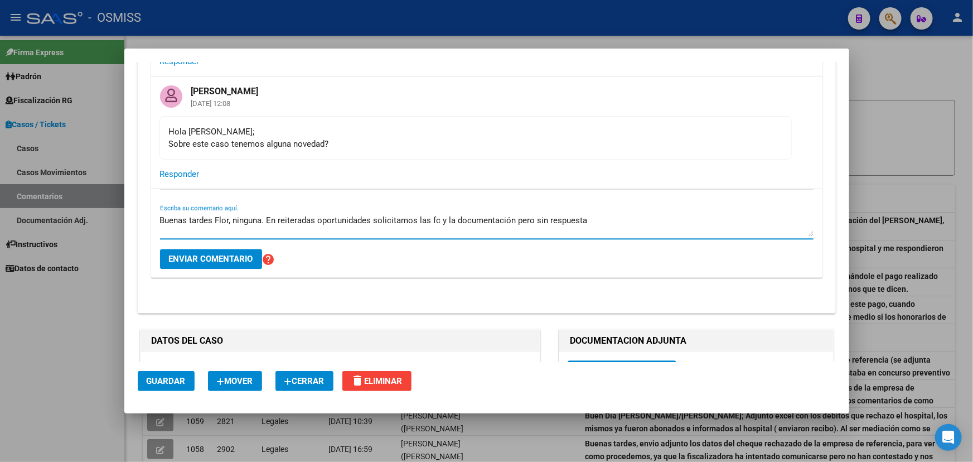
click at [443, 229] on textarea "Buenas tardes Flor, ninguna. En reiteradas oportunidades solicitamos las fc y l…" at bounding box center [487, 225] width 654 height 22
drag, startPoint x: 314, startPoint y: 234, endPoint x: 500, endPoint y: 238, distance: 186.3
click at [476, 236] on textarea "Buenas tardes Flor, ninguna. En reiteradas oportunidades solicitamos las fc y l…" at bounding box center [487, 225] width 654 height 22
click at [559, 236] on textarea "Buenas tardes Flor, ninguna. En reiteradas oportunidades solicitamos las fc y l…" at bounding box center [487, 225] width 654 height 22
drag, startPoint x: 395, startPoint y: 225, endPoint x: 471, endPoint y: 231, distance: 76.1
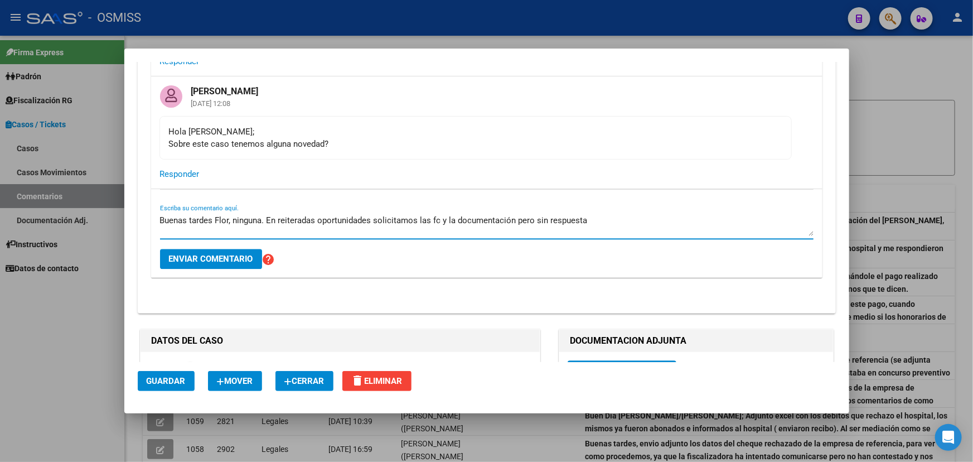
click at [469, 231] on textarea "Buenas tardes Flor, ninguna. En reiteradas oportunidades solicitamos las fc y l…" at bounding box center [487, 225] width 654 height 22
click at [571, 236] on textarea "Buenas tardes Flor, ninguna. En reiteradas oportunidades solicitamos las fc y l…" at bounding box center [487, 225] width 654 height 22
click at [607, 231] on textarea "Buenas tardes Flor, ninguna. En reiteradas oportunidades solicitamos las fc y l…" at bounding box center [487, 225] width 654 height 22
drag, startPoint x: 300, startPoint y: 225, endPoint x: 567, endPoint y: 240, distance: 268.1
click at [546, 236] on textarea "Buenas tardes Flor, ninguna. En reiteradas oportunidades solicitamos las fc y l…" at bounding box center [487, 225] width 654 height 22
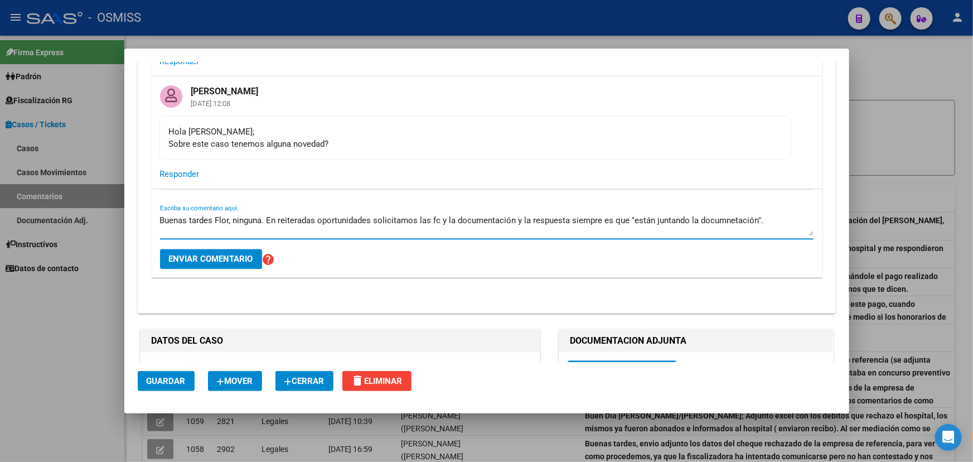
click at [568, 236] on textarea "Buenas tardes Flor, ninguna. En reiteradas oportunidades solicitamos las fc y l…" at bounding box center [487, 225] width 654 height 22
drag, startPoint x: 473, startPoint y: 230, endPoint x: 711, endPoint y: 230, distance: 237.6
click at [680, 234] on textarea "Buenas tardes Flor, ninguna. En reiteradas oportunidades solicitamos las fc y l…" at bounding box center [487, 225] width 654 height 22
click at [711, 230] on textarea "Buenas tardes Flor, ninguna. En reiteradas oportunidades solicitamos las fc y l…" at bounding box center [487, 225] width 654 height 22
click at [770, 230] on textarea "Buenas tardes Flor, ninguna. En reiteradas oportunidades solicitamos las fc y l…" at bounding box center [487, 225] width 654 height 22
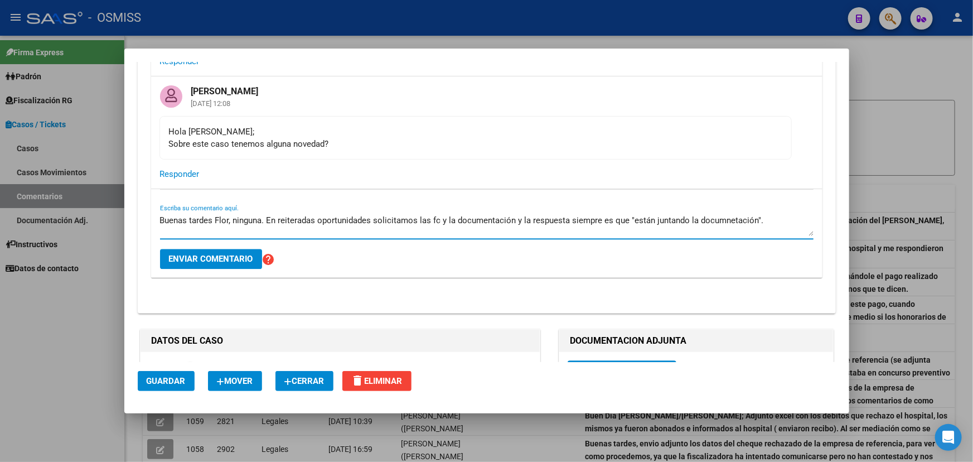
click at [786, 226] on textarea "Buenas tardes Flor, ninguna. En reiteradas oportunidades solicitamos las fc y l…" at bounding box center [487, 225] width 654 height 22
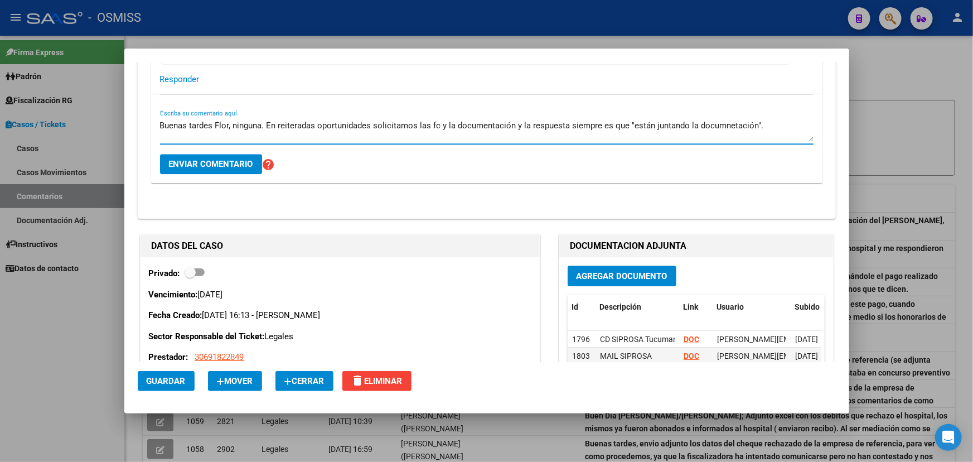
scroll to position [3752, 0]
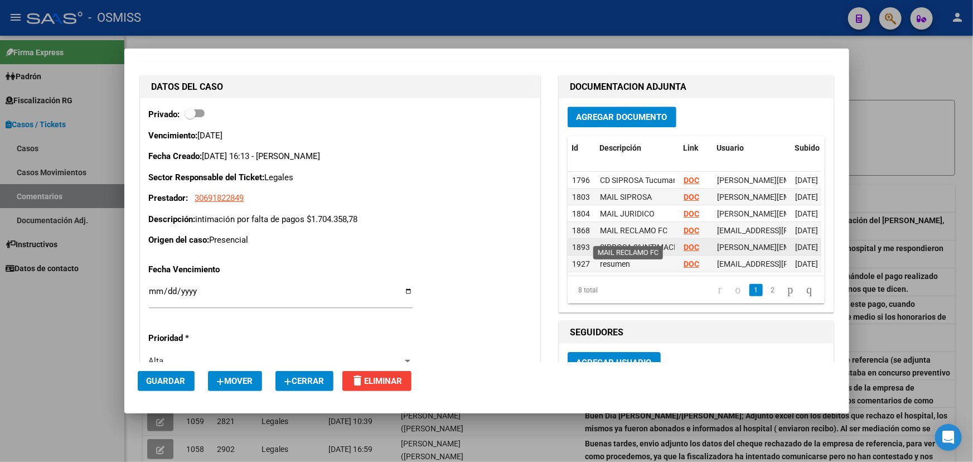
drag, startPoint x: 603, startPoint y: 200, endPoint x: 630, endPoint y: 247, distance: 53.2
click at [630, 247] on datatable-scroller "1796 CD SIPROSA Tucuman DOC fany.bracho@osmiss.org.ar - Fany Bracho 26/08/2024 …" at bounding box center [695, 239] width 254 height 134
click at [647, 247] on div "SIPROSA 2° INTIMACIÓN" at bounding box center [637, 247] width 75 height 13
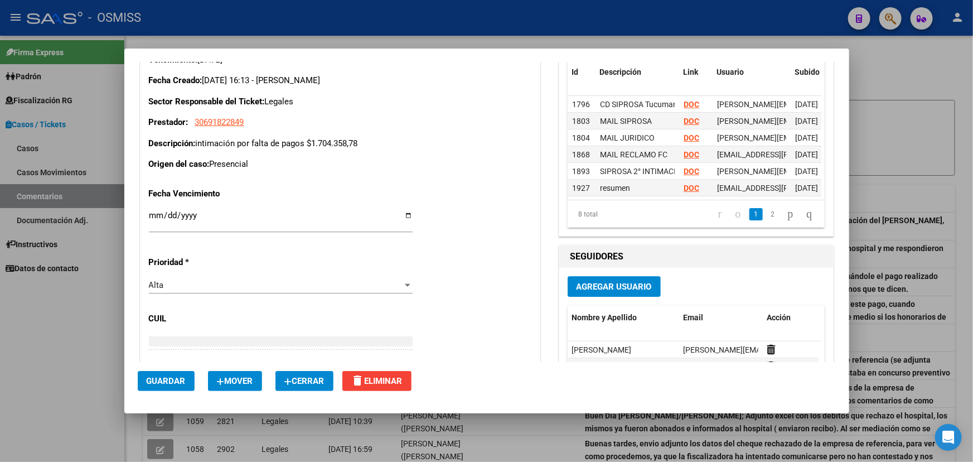
scroll to position [3701, 0]
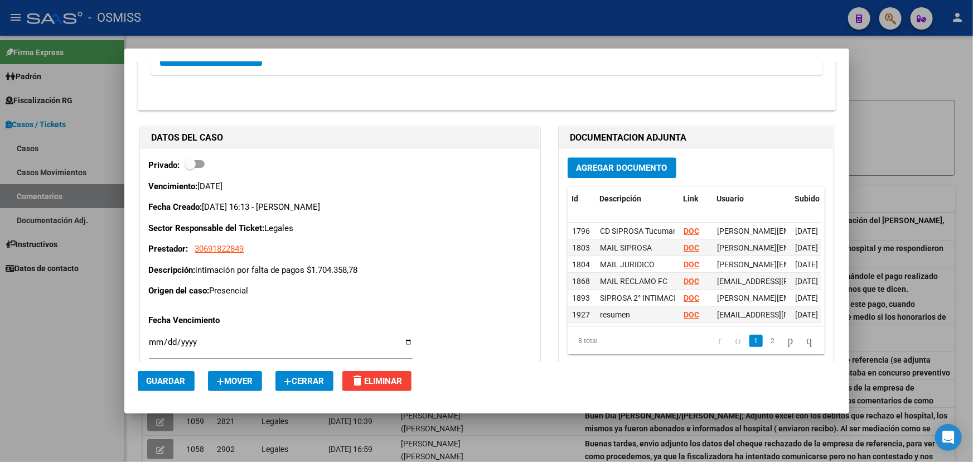
drag, startPoint x: 368, startPoint y: 272, endPoint x: 259, endPoint y: 269, distance: 108.8
click at [259, 269] on div "Vencimiento: 29/08/2024 Fecha Creado: 26/08/2024 16:13 - Bracho Fany Sector Res…" at bounding box center [340, 238] width 383 height 117
click at [273, 270] on p "Descripción: intimación por falta de pagos $1.704.358,78" at bounding box center [340, 270] width 383 height 13
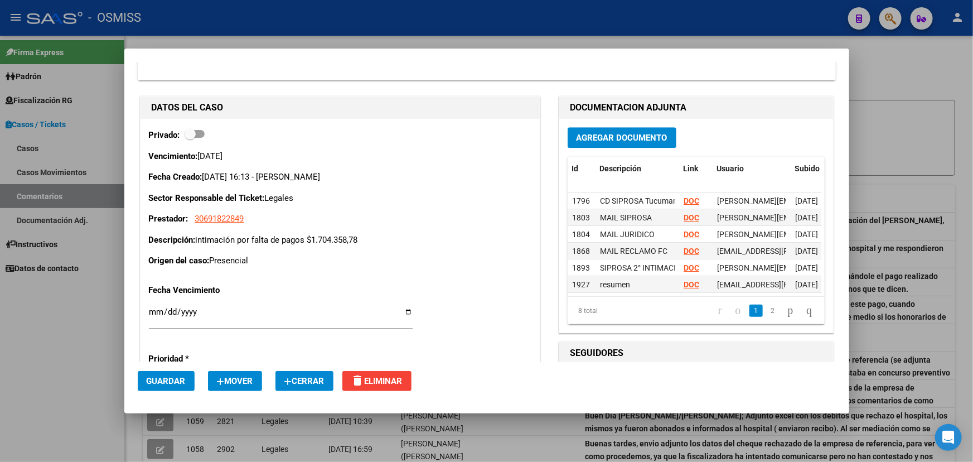
scroll to position [3623, 0]
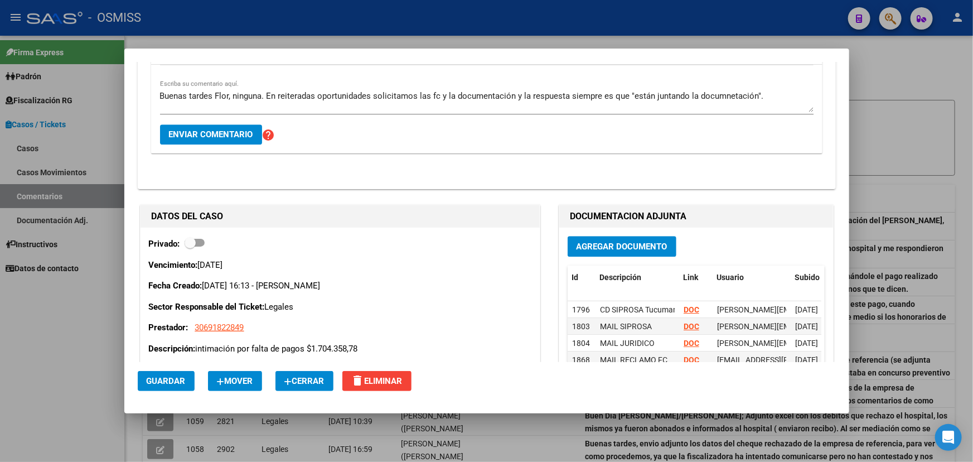
drag, startPoint x: 346, startPoint y: 298, endPoint x: 224, endPoint y: 298, distance: 122.1
click at [220, 298] on div "Vencimiento: 29/08/2024 Fecha Creado: 26/08/2024 16:13 - Bracho Fany Sector Res…" at bounding box center [340, 317] width 383 height 117
click at [254, 292] on p "Fecha Creado: 26/08/2024 16:13 - Bracho Fany" at bounding box center [340, 285] width 383 height 13
drag, startPoint x: 288, startPoint y: 296, endPoint x: 398, endPoint y: 296, distance: 110.4
click at [398, 292] on p "Fecha Creado: 26/08/2024 16:13 - Bracho Fany" at bounding box center [340, 285] width 383 height 13
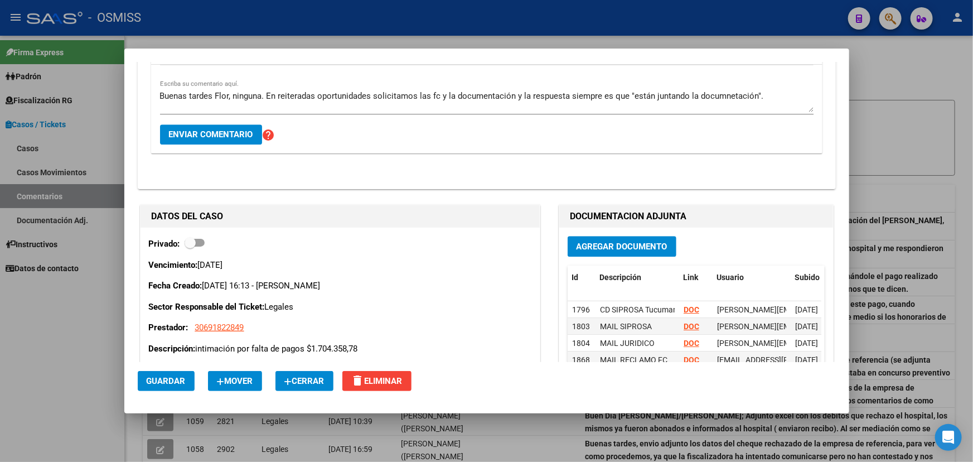
click at [407, 292] on p "Fecha Creado: 26/08/2024 16:13 - Bracho Fany" at bounding box center [340, 285] width 383 height 13
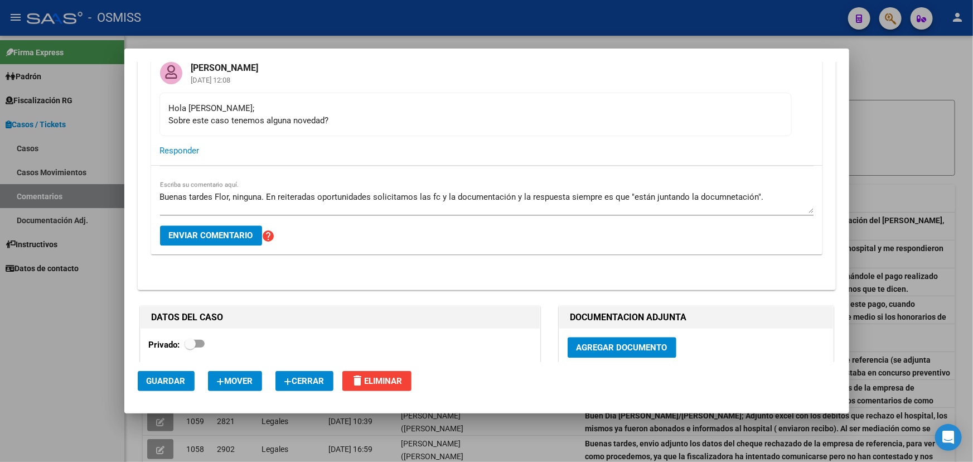
scroll to position [3521, 0]
click at [456, 212] on textarea "Buenas tardes Flor, ninguna. En reiteradas oportunidades solicitamos las fc y l…" at bounding box center [487, 202] width 654 height 22
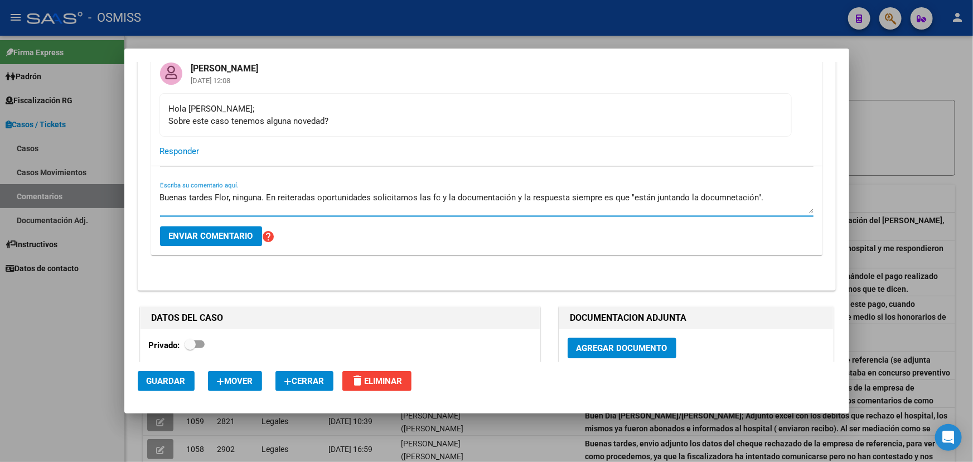
click at [777, 207] on textarea "Buenas tardes Flor, ninguna. En reiteradas oportunidades solicitamos las fc y l…" at bounding box center [487, 202] width 654 height 22
drag, startPoint x: 298, startPoint y: 206, endPoint x: 561, endPoint y: 210, distance: 262.7
click at [526, 213] on textarea "Buenas tardes Flor, ninguna. En reiteradas oportunidades solicitamos las fc y l…" at bounding box center [487, 202] width 654 height 22
click at [563, 210] on textarea "Buenas tardes Flor, ninguna. En reiteradas oportunidades solicitamos las fc y l…" at bounding box center [487, 202] width 654 height 22
drag, startPoint x: 331, startPoint y: 205, endPoint x: 572, endPoint y: 213, distance: 241.1
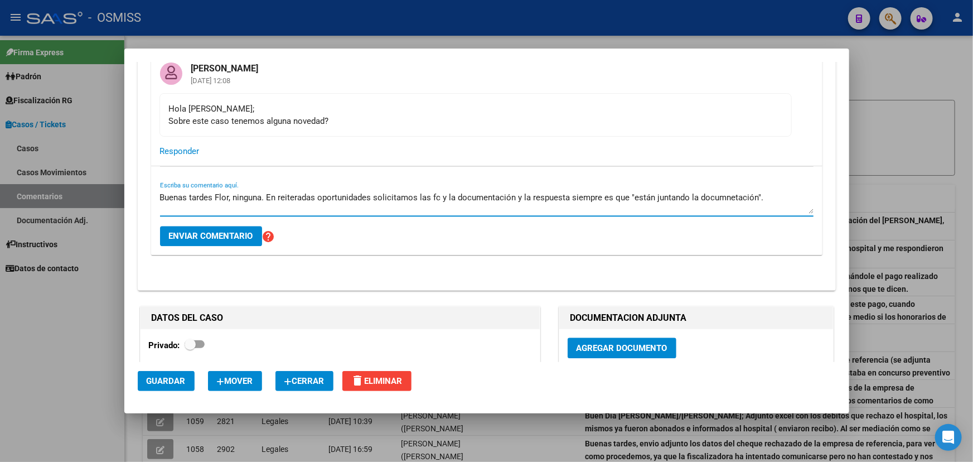
click at [552, 216] on div "Buenas tardes Flor, ninguna. En reiteradas oportunidades solicitamos las fc y l…" at bounding box center [487, 202] width 654 height 27
click at [580, 211] on textarea "Buenas tardes Flor, ninguna. En reiteradas oportunidades solicitamos las fc y l…" at bounding box center [487, 202] width 654 height 22
click at [446, 203] on textarea "Buenas tardes Flor, ninguna. En reiteradas oportunidades solicitamos las fc y l…" at bounding box center [487, 202] width 654 height 22
click at [520, 205] on textarea "Buenas tardes Flor, ninguna. En reiteradas oportunidades solicitamos las fc y l…" at bounding box center [487, 202] width 654 height 22
click at [695, 210] on textarea "Buenas tardes Flor, ninguna. En reiteradas oportunidades solicitamos las fc y l…" at bounding box center [487, 202] width 654 height 22
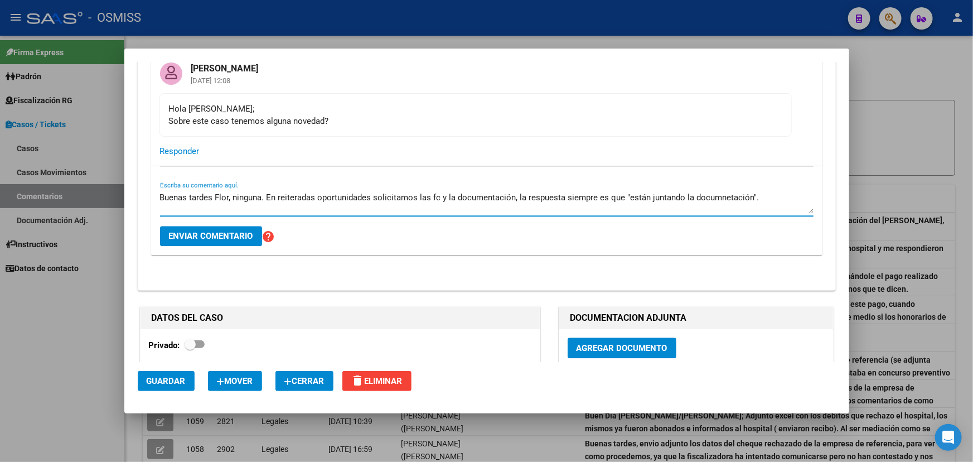
click at [790, 212] on textarea "Buenas tardes Flor, ninguna. En reiteradas oportunidades solicitamos las fc y l…" at bounding box center [487, 202] width 654 height 22
click at [725, 201] on textarea "Buenas tardes Flor, ninguna. En reiteradas oportunidades solicitamos las fc y l…" at bounding box center [487, 202] width 654 height 22
click at [771, 201] on textarea "Buenas tardes Flor, ninguna. En reiteradas oportunidades solicitamos las fc y l…" at bounding box center [487, 202] width 654 height 22
drag, startPoint x: 180, startPoint y: 202, endPoint x: 340, endPoint y: 202, distance: 159.5
click at [304, 202] on textarea "Buenas tardes Flor, ninguna. En reiteradas oportunidades solicitamos las fc y l…" at bounding box center [487, 202] width 654 height 22
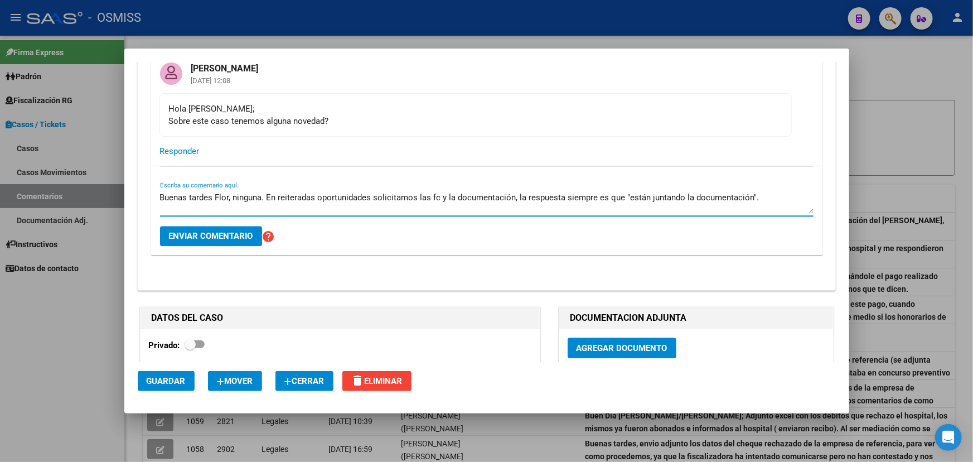
click at [361, 202] on textarea "Buenas tardes Flor, ninguna. En reiteradas oportunidades solicitamos las fc y l…" at bounding box center [487, 202] width 654 height 22
drag, startPoint x: 259, startPoint y: 205, endPoint x: 413, endPoint y: 204, distance: 153.4
click at [409, 204] on textarea "Buenas tardes Flor, ninguna. En reiteradas oportunidades solicitamos las fc y l…" at bounding box center [487, 202] width 654 height 22
click at [413, 204] on textarea "Buenas tardes Flor, ninguna. En reiteradas oportunidades solicitamos las fc y l…" at bounding box center [487, 202] width 654 height 22
drag, startPoint x: 404, startPoint y: 207, endPoint x: 611, endPoint y: 209, distance: 206.4
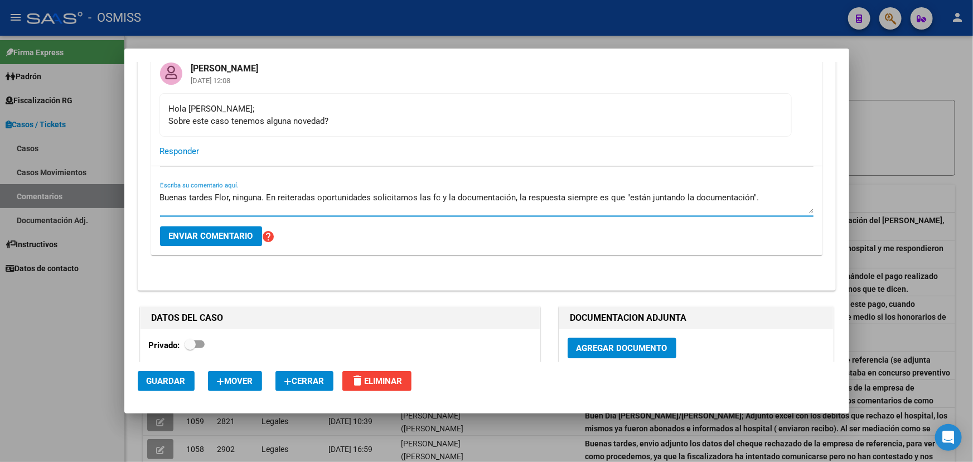
click at [566, 209] on textarea "Buenas tardes Flor, ninguna. En reiteradas oportunidades solicitamos las fc y l…" at bounding box center [487, 202] width 654 height 22
click at [618, 210] on textarea "Buenas tardes Flor, ninguna. En reiteradas oportunidades solicitamos las fc y l…" at bounding box center [487, 202] width 654 height 22
drag, startPoint x: 483, startPoint y: 207, endPoint x: 682, endPoint y: 211, distance: 198.6
click at [670, 208] on textarea "Buenas tardes Flor, ninguna. En reiteradas oportunidades solicitamos las fc y l…" at bounding box center [487, 202] width 654 height 22
click at [708, 211] on textarea "Buenas tardes Flor, ninguna. En reiteradas oportunidades solicitamos las fc y l…" at bounding box center [487, 202] width 654 height 22
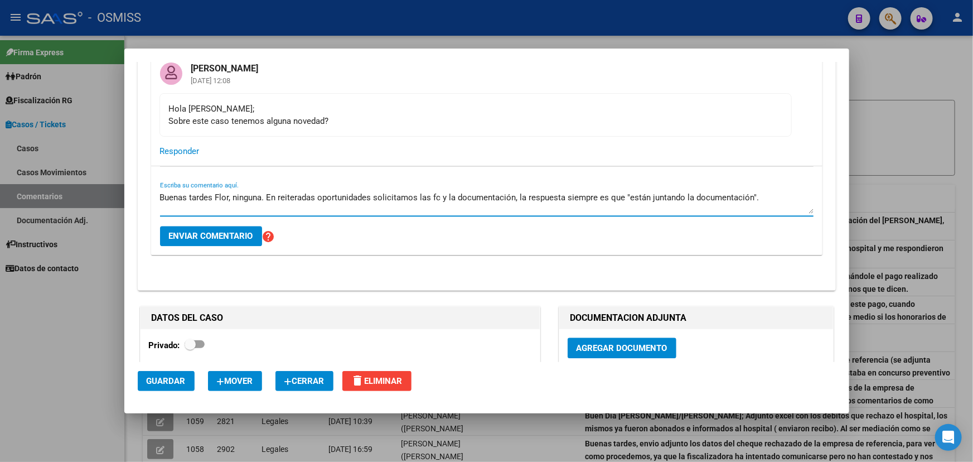
drag, startPoint x: 517, startPoint y: 204, endPoint x: 796, endPoint y: 204, distance: 278.9
click at [796, 204] on textarea "Buenas tardes Flor, ninguna. En reiteradas oportunidades solicitamos las fc y l…" at bounding box center [487, 202] width 654 height 22
click at [775, 204] on textarea "Buenas tardes Flor, ninguna. En reiteradas oportunidades solicitamos las fc y l…" at bounding box center [487, 202] width 654 height 22
drag, startPoint x: 499, startPoint y: 199, endPoint x: 630, endPoint y: 208, distance: 132.0
click at [604, 205] on textarea "Buenas tardes Flor, ninguna. En reiteradas oportunidades solicitamos las fc y l…" at bounding box center [487, 202] width 654 height 22
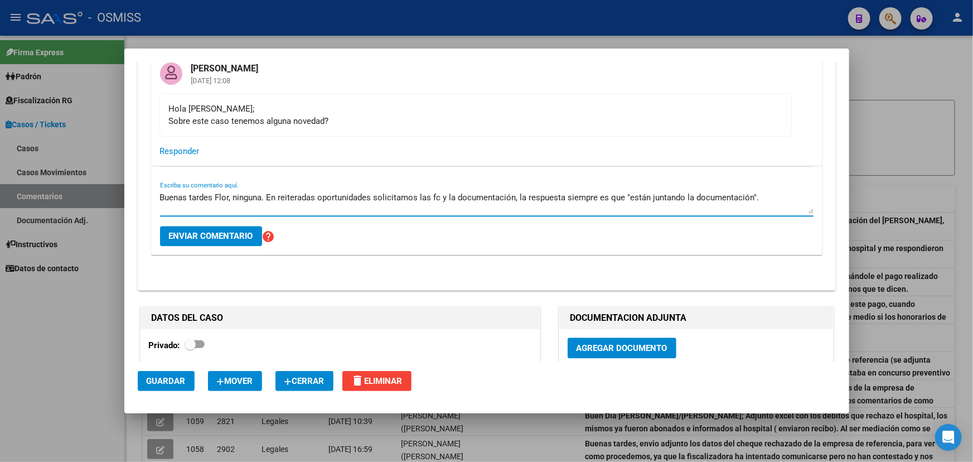
click at [644, 209] on textarea "Buenas tardes Flor, ninguna. En reiteradas oportunidades solicitamos las fc y l…" at bounding box center [487, 202] width 654 height 22
click at [788, 204] on textarea "Buenas tardes Flor, ninguna. En reiteradas oportunidades solicitamos las fc y l…" at bounding box center [487, 202] width 654 height 22
click at [783, 207] on textarea "Buenas tardes Flor, ninguna. En reiteradas oportunidades solicitamos las fc y l…" at bounding box center [487, 202] width 654 height 22
click at [766, 202] on textarea "Buenas tardes Flor, ninguna. En reiteradas oportunidades solicitamos las fc y l…" at bounding box center [487, 202] width 654 height 22
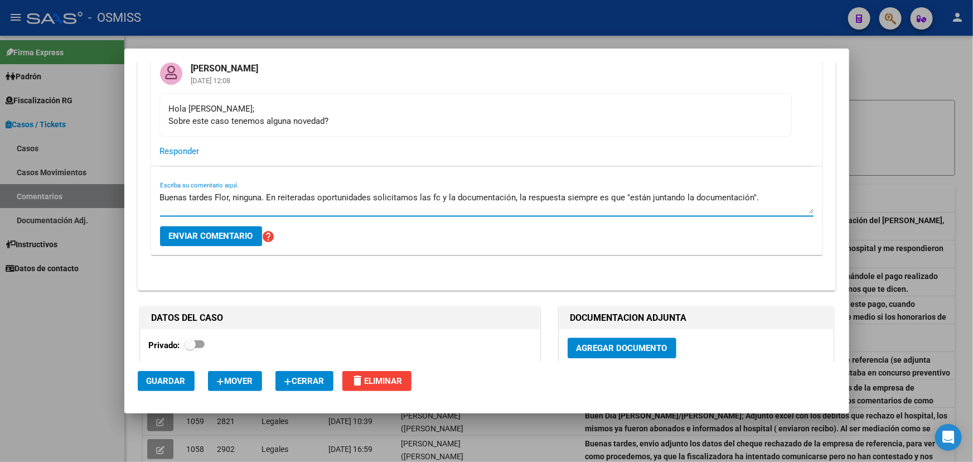
click at [776, 201] on textarea "Buenas tardes Flor, ninguna. En reiteradas oportunidades solicitamos las fc y l…" at bounding box center [487, 202] width 654 height 22
type textarea "Buenas tardes Flor, ninguna. En reiteradas oportunidades solicitamos las fc y l…"
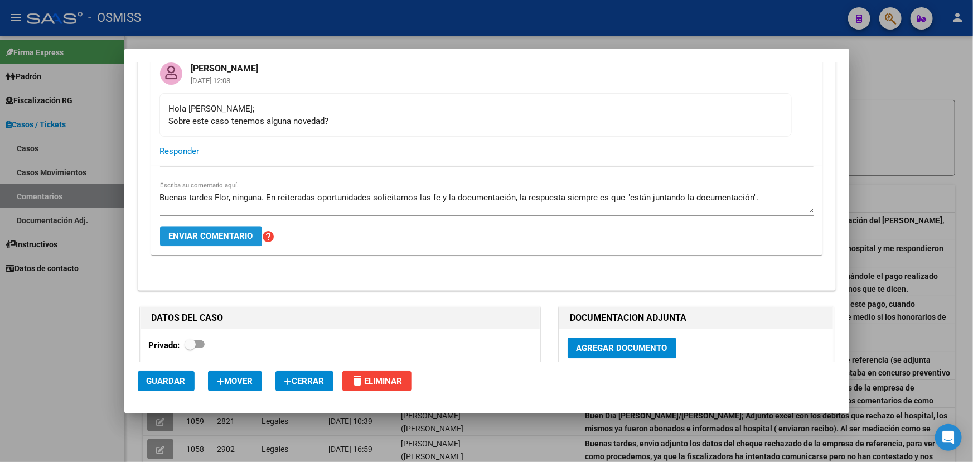
click at [203, 241] on span "Enviar comentario" at bounding box center [211, 236] width 84 height 10
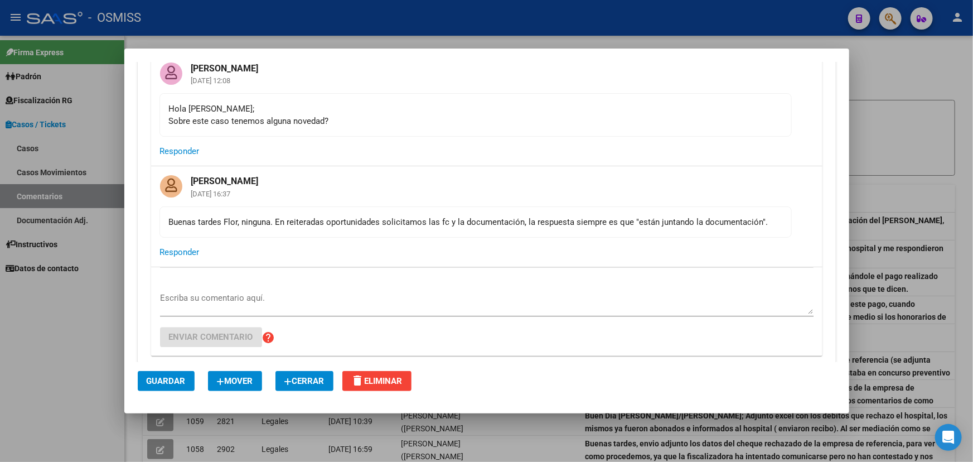
drag, startPoint x: 436, startPoint y: 228, endPoint x: 686, endPoint y: 234, distance: 250.5
click at [686, 234] on mat-card-content "Buenas tardes Flor, ninguna. En reiteradas oportunidades solicitamos las fc y l…" at bounding box center [476, 221] width 632 height 31
click at [737, 238] on mat-card-content "Buenas tardes Flor, ninguna. En reiteradas oportunidades solicitamos las fc y l…" at bounding box center [476, 221] width 632 height 31
drag, startPoint x: 779, startPoint y: 232, endPoint x: 520, endPoint y: 228, distance: 258.8
click at [568, 228] on mat-card-content "Buenas tardes Flor, ninguna. En reiteradas oportunidades solicitamos las fc y l…" at bounding box center [476, 221] width 632 height 31
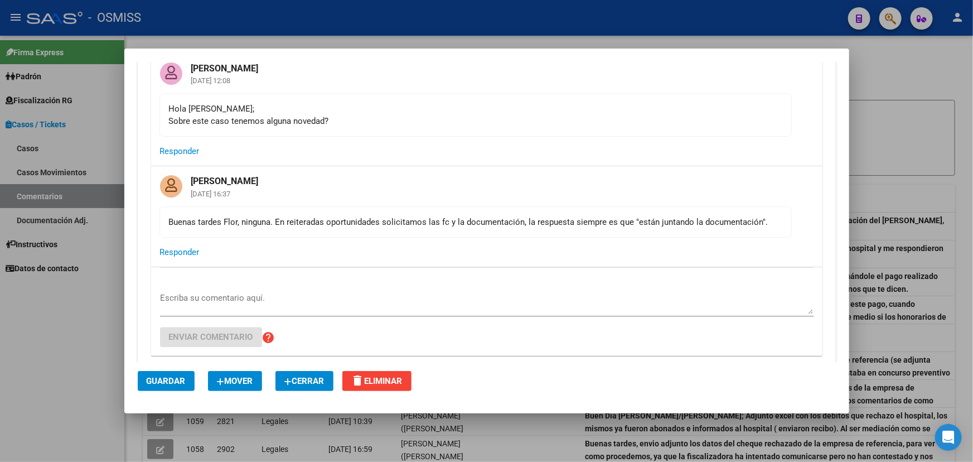
click at [519, 228] on div "Buenas tardes Flor, ninguna. En reiteradas oportunidades solicitamos las fc y l…" at bounding box center [476, 222] width 614 height 12
drag, startPoint x: 257, startPoint y: 229, endPoint x: 343, endPoint y: 229, distance: 86.5
click at [335, 228] on div "Buenas tardes Flor, ninguna. En reiteradas oportunidades solicitamos las fc y l…" at bounding box center [476, 222] width 614 height 12
drag, startPoint x: 344, startPoint y: 229, endPoint x: 622, endPoint y: 228, distance: 278.3
click at [346, 228] on div "Buenas tardes Flor, ninguna. En reiteradas oportunidades solicitamos las fc y l…" at bounding box center [476, 222] width 614 height 12
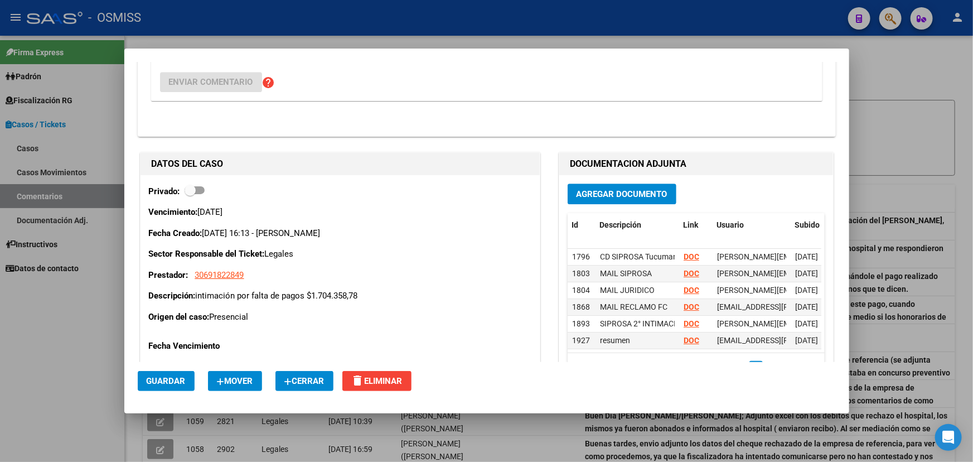
scroll to position [3826, 0]
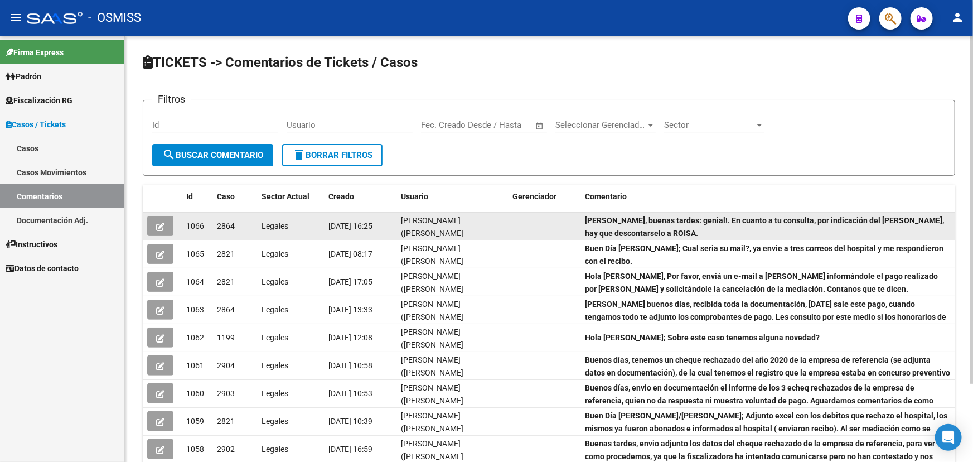
drag, startPoint x: 738, startPoint y: 223, endPoint x: 646, endPoint y: 224, distance: 92.0
click at [646, 224] on strong "[PERSON_NAME], buenas tardes: genial!. En cuanto a tu consulta, por indicación …" at bounding box center [764, 227] width 359 height 22
click at [688, 232] on div "[PERSON_NAME], buenas tardes: genial!. En cuanto a tu consulta, por indicación …" at bounding box center [768, 225] width 366 height 23
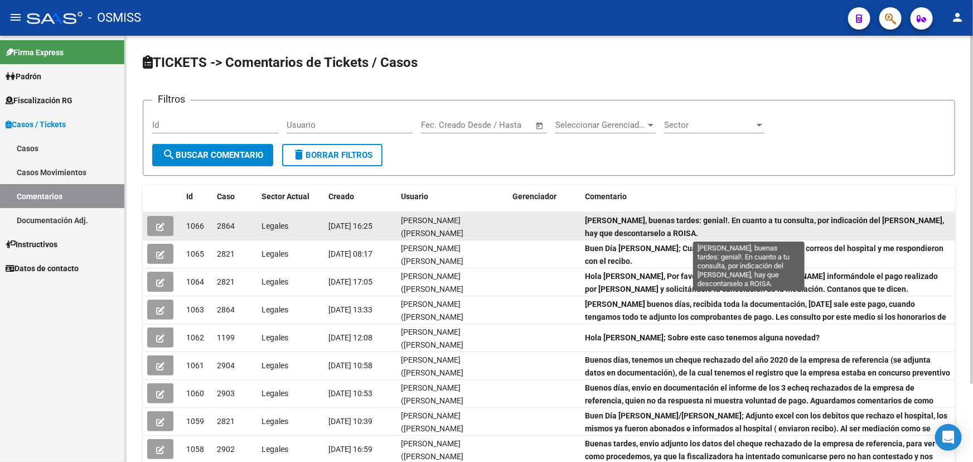
drag, startPoint x: 690, startPoint y: 226, endPoint x: 804, endPoint y: 222, distance: 113.9
click at [804, 222] on div "[PERSON_NAME], buenas tardes: genial!. En cuanto a tu consulta, por indicación …" at bounding box center [768, 225] width 366 height 23
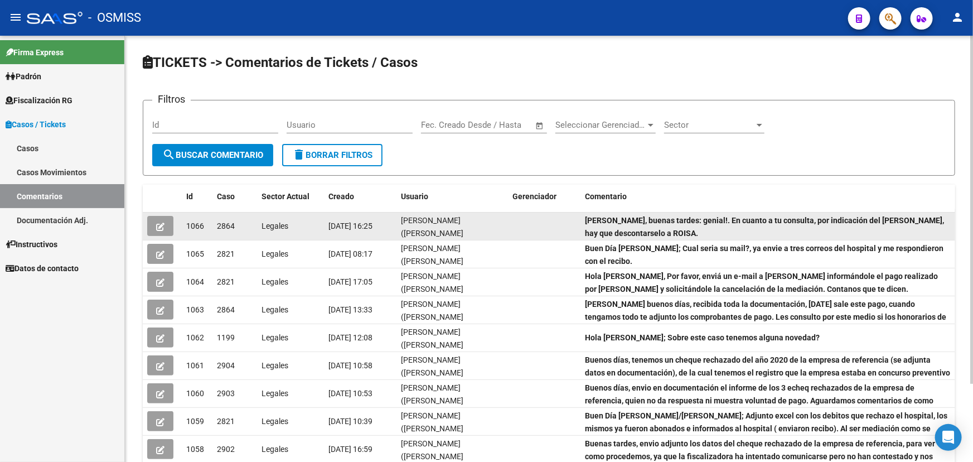
click at [825, 223] on strong "[PERSON_NAME], buenas tardes: genial!. En cuanto a tu consulta, por indicación …" at bounding box center [764, 227] width 359 height 22
drag, startPoint x: 631, startPoint y: 245, endPoint x: 581, endPoint y: 222, distance: 55.7
click at [576, 222] on datatable-scroller "1066 2864 Legales 19/08/2025 16:25 Fany Bracho (fany.bracho@osmiss.org.ar) Hola…" at bounding box center [549, 352] width 813 height 279
click at [776, 235] on div "[PERSON_NAME], buenas tardes: genial!. En cuanto a tu consulta, por indicación …" at bounding box center [768, 225] width 366 height 23
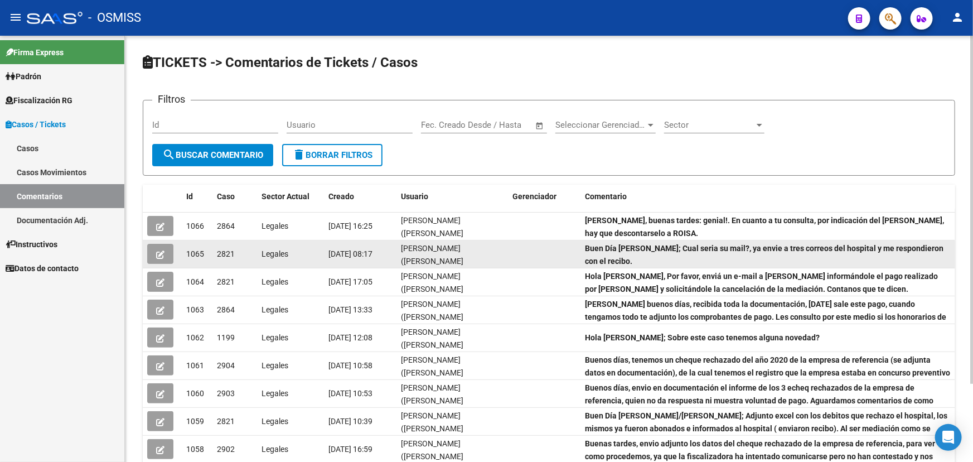
scroll to position [2, 0]
drag, startPoint x: 625, startPoint y: 239, endPoint x: 936, endPoint y: 240, distance: 311.8
click at [936, 239] on datatable-scroller "1066 2864 Legales 19/08/2025 16:25 Fany Bracho (fany.bracho@osmiss.org.ar) Hola…" at bounding box center [549, 352] width 813 height 279
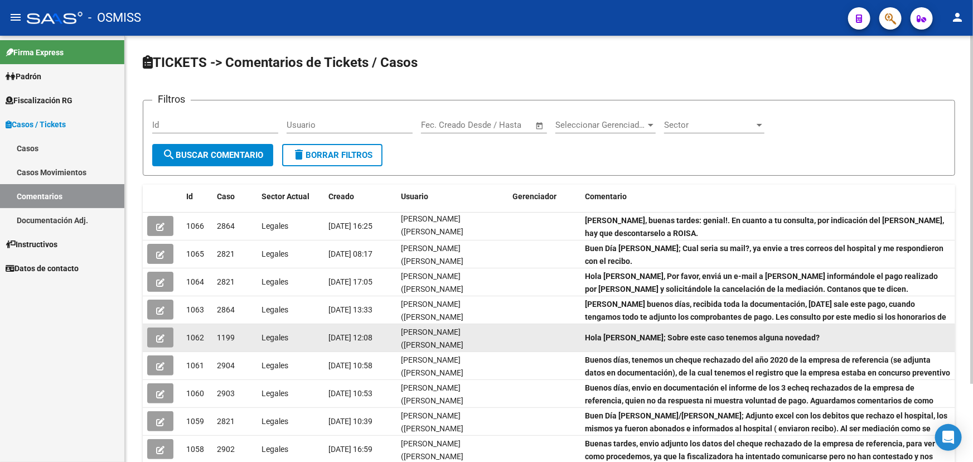
click at [809, 331] on div "Hola Fany; Sobre este caso tenemos alguna novedad?" at bounding box center [768, 337] width 366 height 13
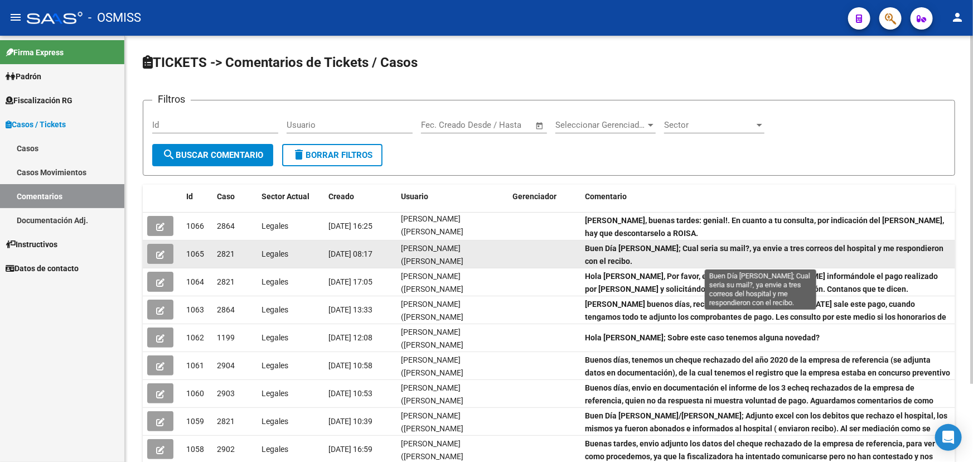
drag, startPoint x: 841, startPoint y: 247, endPoint x: 634, endPoint y: 244, distance: 207.5
click at [710, 244] on strong "Buen Día Indalecio; Cual seria su mail?, ya envie a tres correos del hospital y…" at bounding box center [764, 255] width 359 height 22
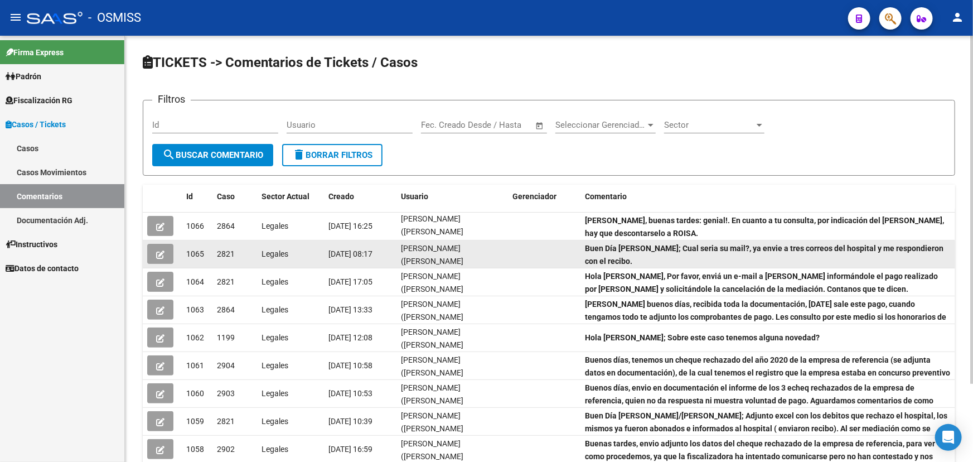
click at [579, 247] on div "1065 2821 Legales 19/08/2025 08:17 Florencia Vicens (florencia.vicens@osmiss.or…" at bounding box center [549, 254] width 813 height 28
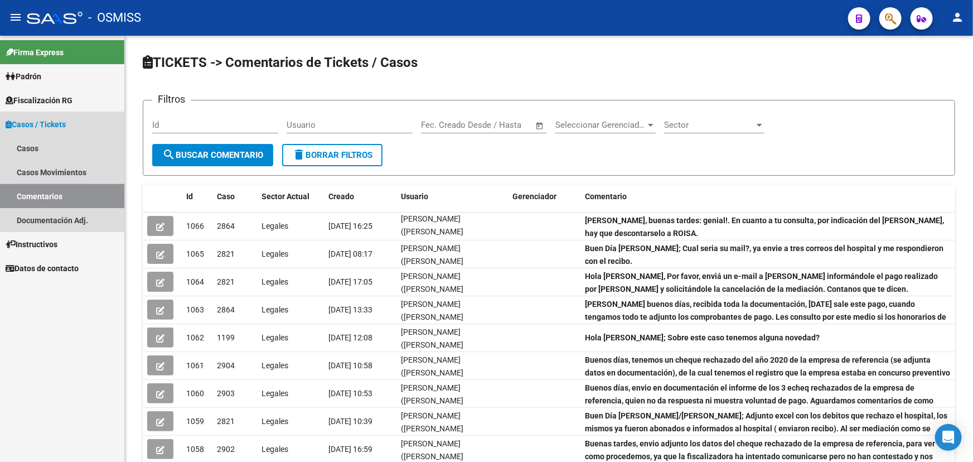
click at [61, 197] on link "Comentarios" at bounding box center [62, 196] width 124 height 24
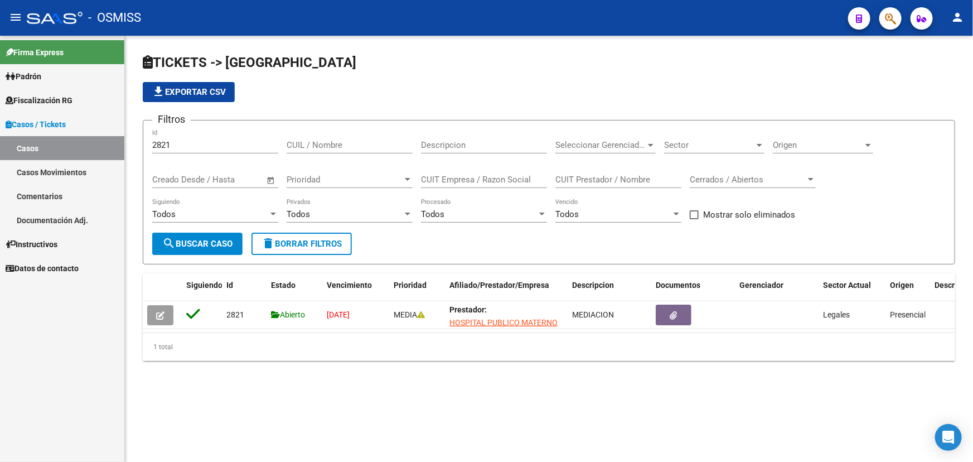
click at [70, 139] on link "Casos" at bounding box center [62, 148] width 124 height 24
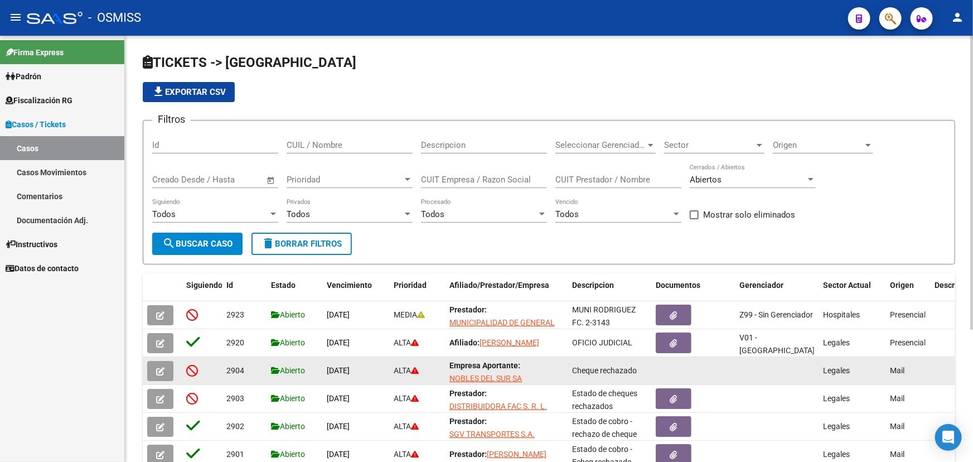
scroll to position [50, 0]
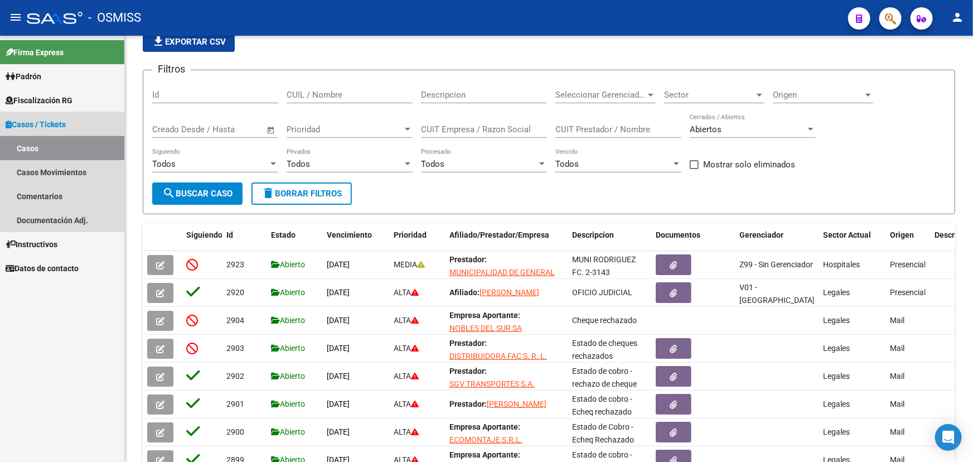
click at [64, 155] on link "Casos" at bounding box center [62, 148] width 124 height 24
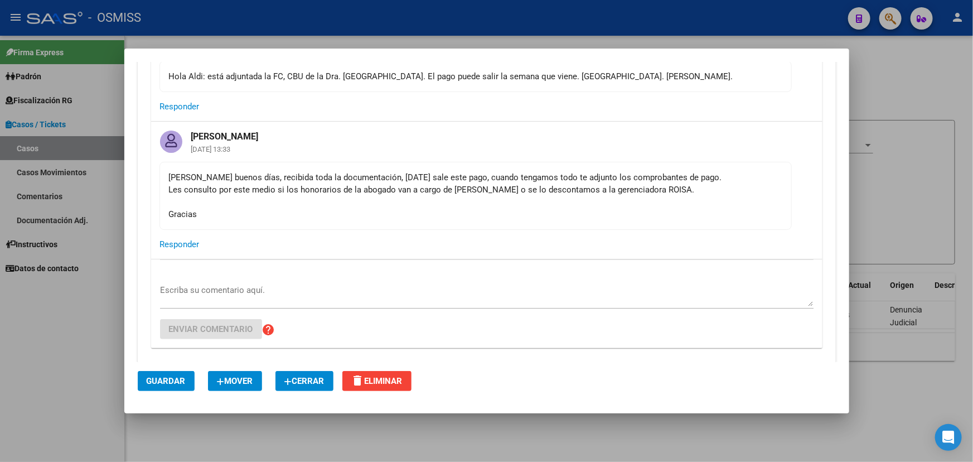
scroll to position [304, 0]
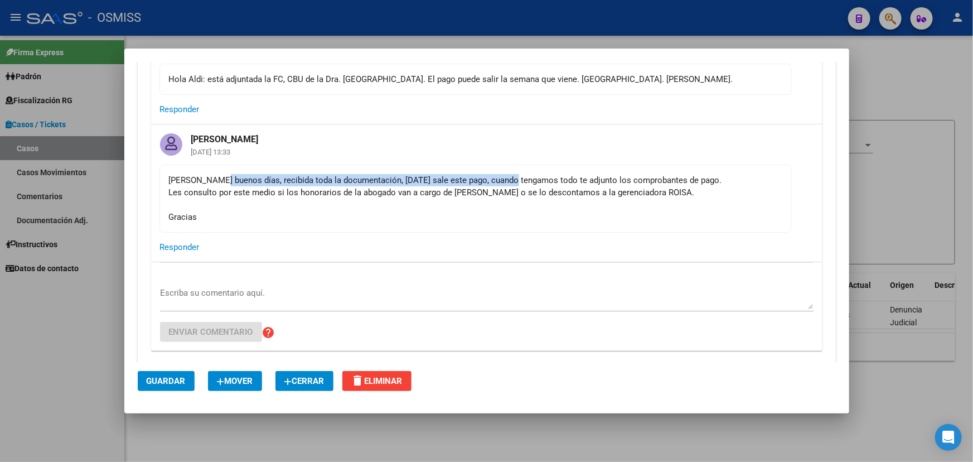
drag, startPoint x: 218, startPoint y: 180, endPoint x: 574, endPoint y: 197, distance: 357.4
click at [532, 184] on div "[PERSON_NAME] buenos días, recibida toda la documentación, [DATE] sale este pag…" at bounding box center [476, 198] width 614 height 49
click at [592, 202] on div "[PERSON_NAME] buenos días, recibida toda la documentación, [DATE] sale este pag…" at bounding box center [476, 198] width 614 height 49
drag, startPoint x: 368, startPoint y: 194, endPoint x: 545, endPoint y: 192, distance: 177.4
click at [545, 192] on div "[PERSON_NAME] buenos días, recibida toda la documentación, [DATE] sale este pag…" at bounding box center [476, 198] width 614 height 49
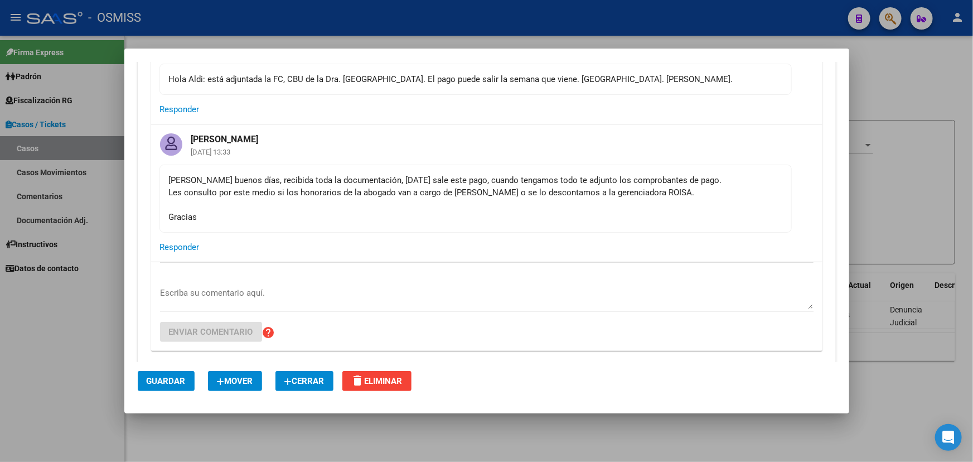
click at [618, 214] on div "[PERSON_NAME] buenos días, recibida toda la documentación, [DATE] sale este pag…" at bounding box center [476, 198] width 614 height 49
drag, startPoint x: 189, startPoint y: 195, endPoint x: 409, endPoint y: 190, distance: 220.4
click at [395, 190] on div "[PERSON_NAME] buenos días, recibida toda la documentación, [DATE] sale este pag…" at bounding box center [476, 198] width 614 height 49
click at [441, 191] on div "[PERSON_NAME] buenos días, recibida toda la documentación, [DATE] sale este pag…" at bounding box center [476, 198] width 614 height 49
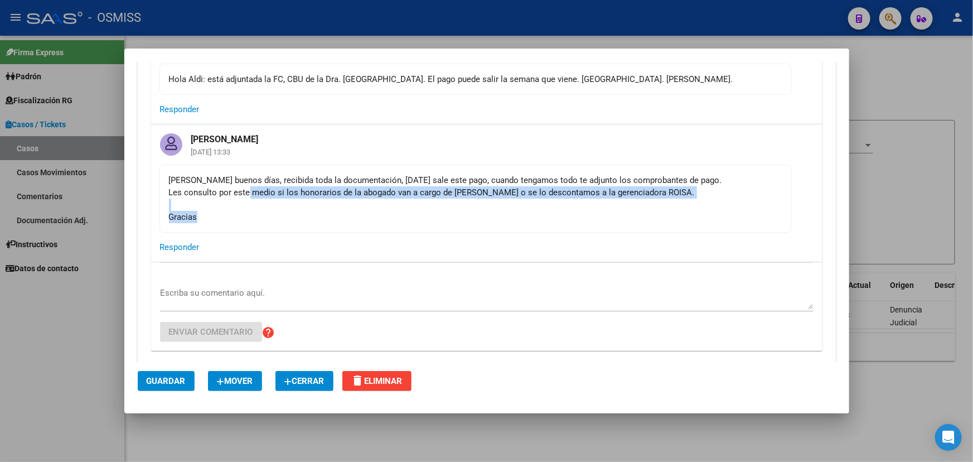
drag, startPoint x: 248, startPoint y: 191, endPoint x: 413, endPoint y: 226, distance: 168.8
click at [361, 223] on mat-card-content "[PERSON_NAME] buenos días, recibida toda la documentación, [DATE] sale este pag…" at bounding box center [476, 199] width 632 height 68
click at [591, 186] on div "[PERSON_NAME] buenos días, recibida toda la documentación, [DATE] sale este pag…" at bounding box center [476, 198] width 614 height 49
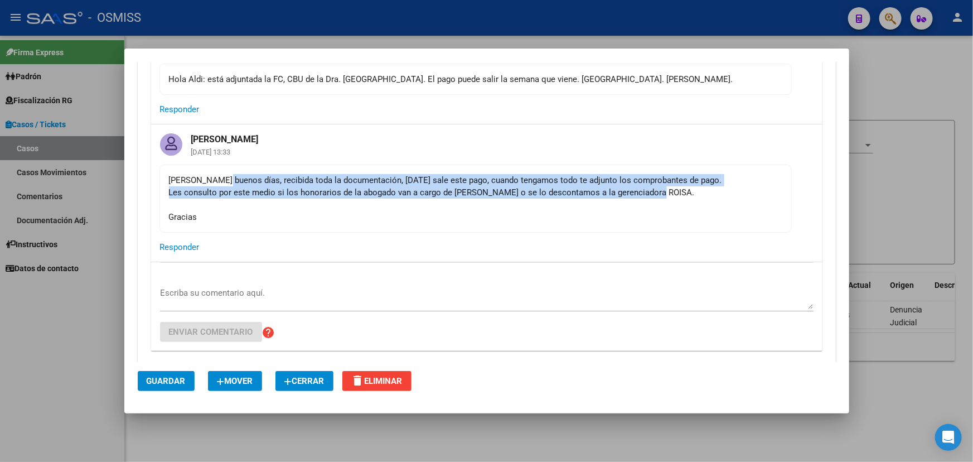
drag, startPoint x: 682, startPoint y: 189, endPoint x: 221, endPoint y: 178, distance: 460.3
click at [221, 178] on div "[PERSON_NAME] buenos días, recibida toda la documentación, [DATE] sale este pag…" at bounding box center [476, 198] width 614 height 49
click at [268, 194] on div "[PERSON_NAME] buenos días, recibida toda la documentación, [DATE] sale este pag…" at bounding box center [476, 198] width 614 height 49
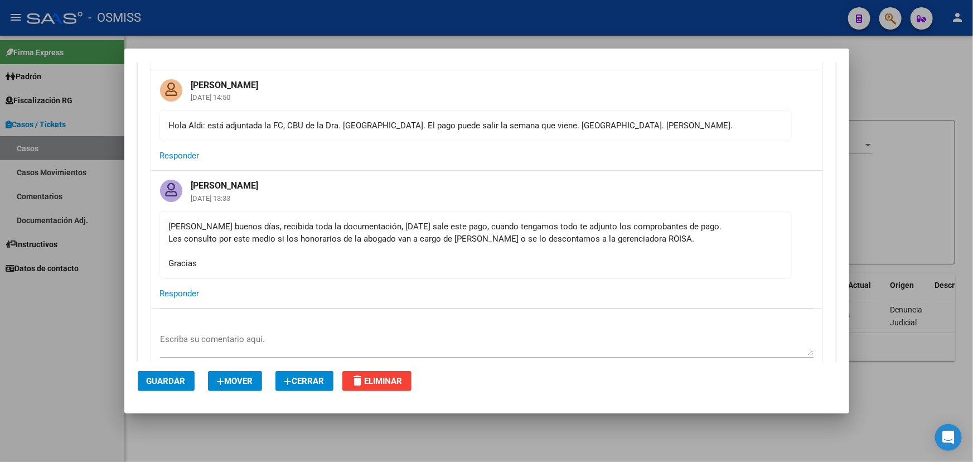
scroll to position [253, 0]
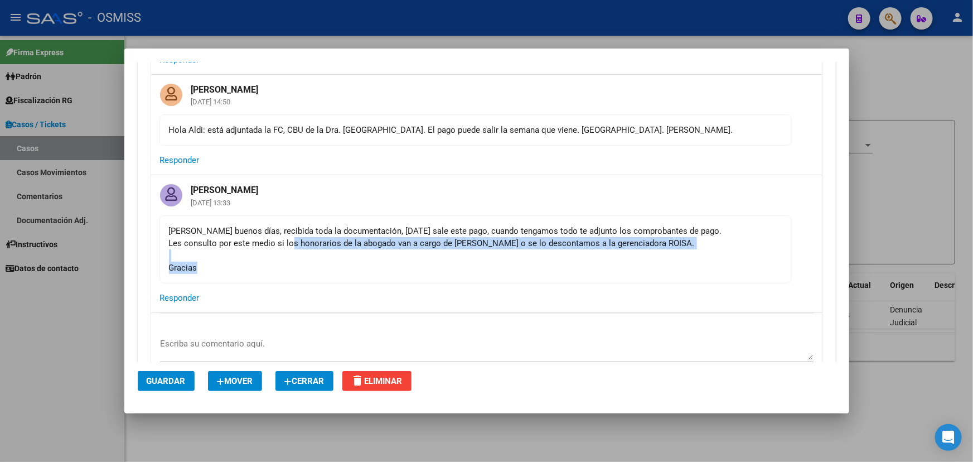
drag, startPoint x: 289, startPoint y: 236, endPoint x: 474, endPoint y: 269, distance: 187.5
click at [444, 269] on div "[PERSON_NAME] buenos días, recibida toda la documentación, [DATE] sale este pag…" at bounding box center [476, 249] width 614 height 49
click at [474, 269] on div "[PERSON_NAME] buenos días, recibida toda la documentación, [DATE] sale este pag…" at bounding box center [476, 249] width 614 height 49
drag, startPoint x: 365, startPoint y: 245, endPoint x: 483, endPoint y: 272, distance: 121.2
click at [480, 271] on div "[PERSON_NAME] buenos días, recibida toda la documentación, [DATE] sale este pag…" at bounding box center [476, 249] width 614 height 49
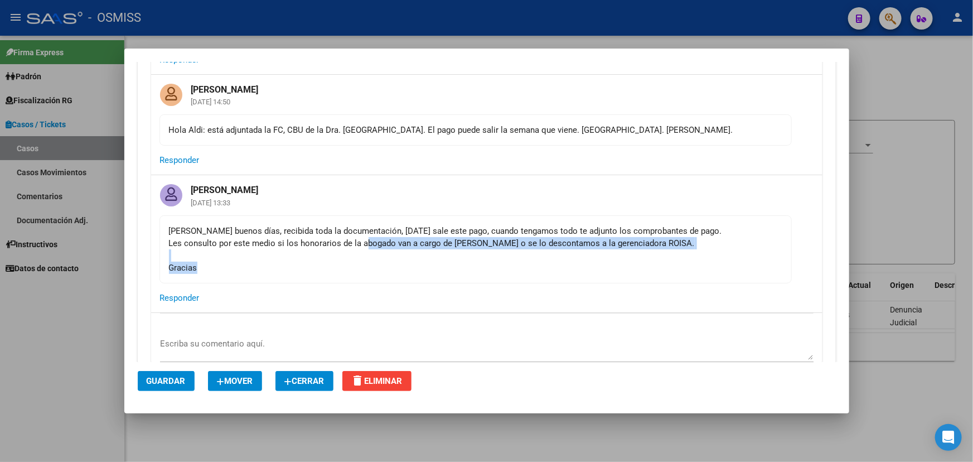
click at [506, 274] on mat-card-content "[PERSON_NAME] buenos días, recibida toda la documentación, [DATE] sale este pag…" at bounding box center [476, 249] width 632 height 68
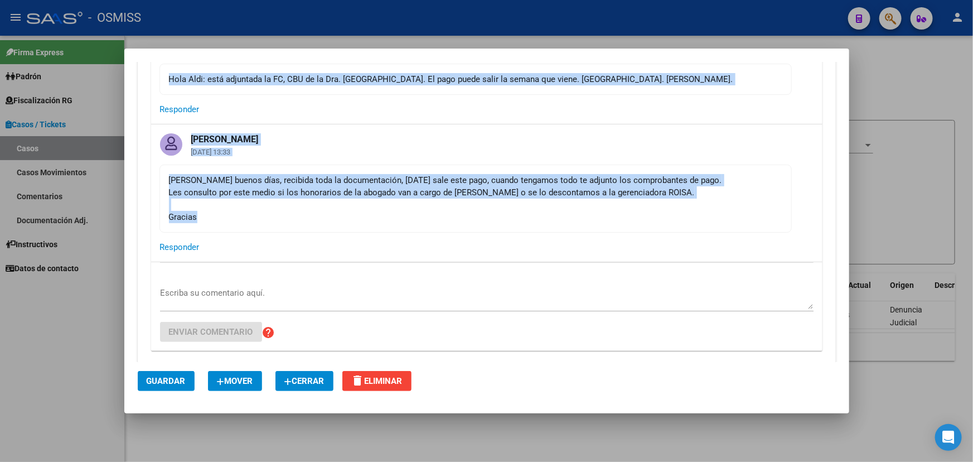
scroll to position [355, 0]
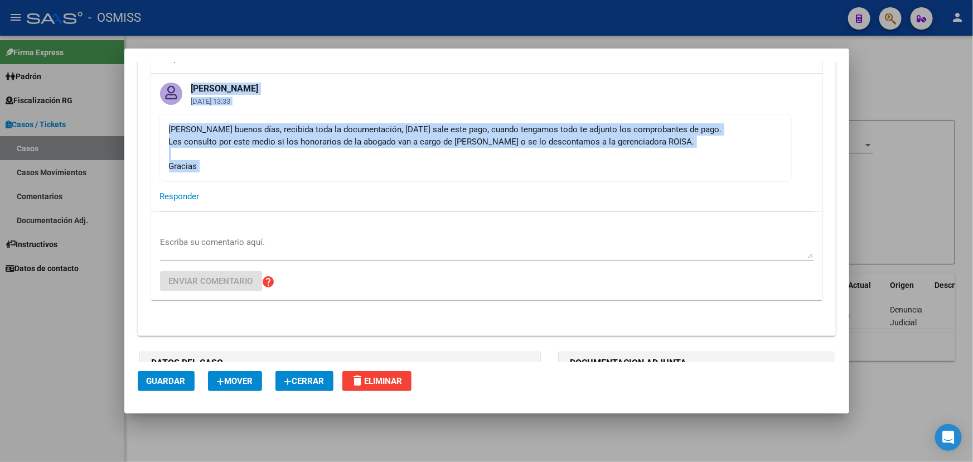
drag, startPoint x: 152, startPoint y: 109, endPoint x: 435, endPoint y: 219, distance: 303.6
click at [435, 219] on mat-expansion-panel "COMENTARIOS DEL CASO [PERSON_NAME] [DATE] 14:46 [PERSON_NAME] y [PERSON_NAME]: …" at bounding box center [487, 36] width 698 height 597
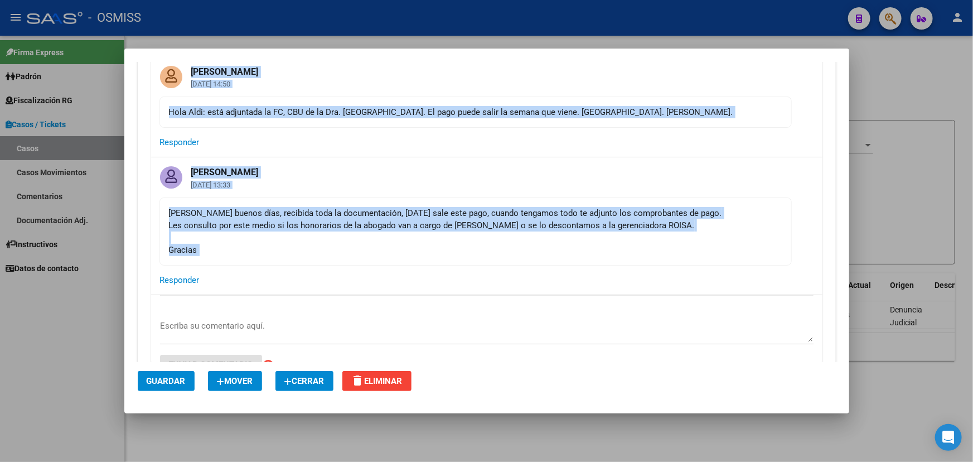
scroll to position [253, 0]
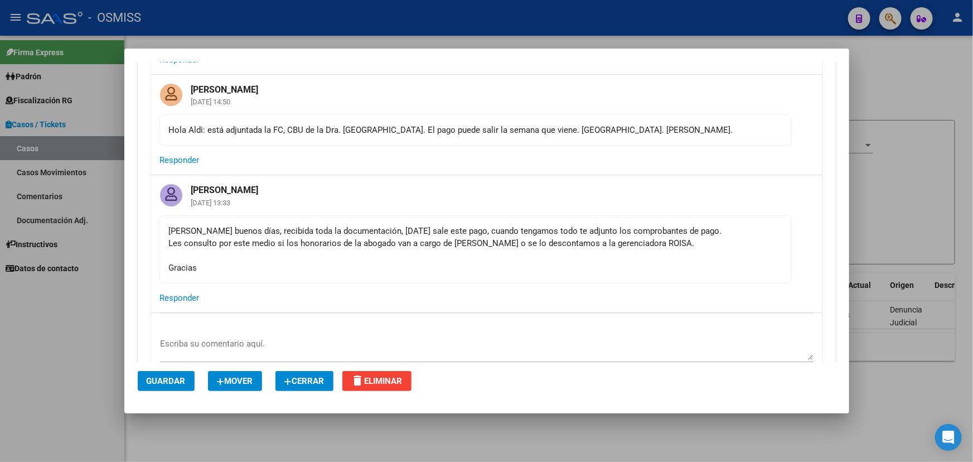
click at [286, 336] on div "Escriba su comentario aquí. Enviar comentario help" at bounding box center [487, 357] width 654 height 89
click at [305, 350] on textarea "Escriba su comentario aquí." at bounding box center [487, 348] width 654 height 22
click at [428, 232] on div "[PERSON_NAME] buenos días, recibida toda la documentación, [DATE] sale este pag…" at bounding box center [476, 249] width 614 height 49
click at [210, 347] on textarea "Hola" at bounding box center [487, 348] width 654 height 22
drag, startPoint x: 347, startPoint y: 342, endPoint x: 256, endPoint y: 342, distance: 90.9
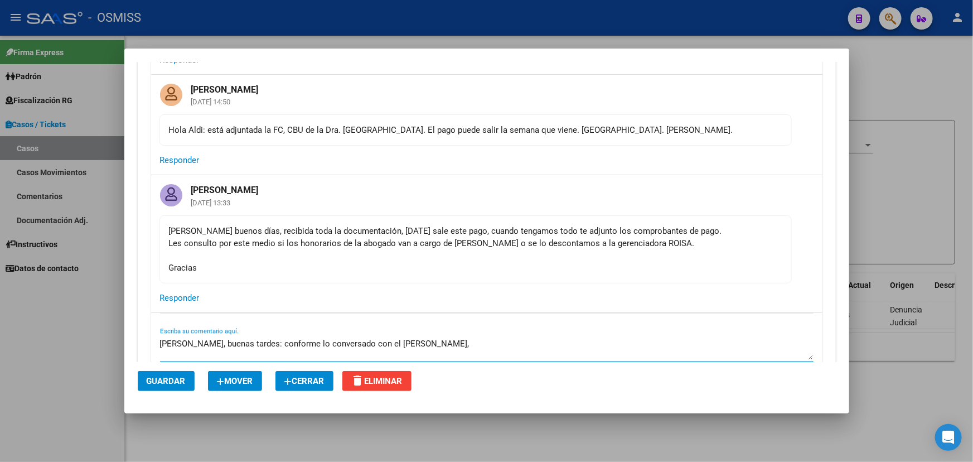
click at [256, 342] on textarea "[PERSON_NAME], buenas tardes: conforme lo conversado con el [PERSON_NAME]," at bounding box center [487, 348] width 654 height 22
click at [374, 343] on textarea "[PERSON_NAME], buenas tardes: por indicación del [PERSON_NAME]," at bounding box center [487, 348] width 654 height 22
click at [376, 341] on textarea "[PERSON_NAME], buenas tardes: por indicación del [PERSON_NAME]," at bounding box center [487, 348] width 654 height 22
click at [388, 344] on textarea "[PERSON_NAME], buenas tardes: por indicación del [PERSON_NAME]," at bounding box center [487, 348] width 654 height 22
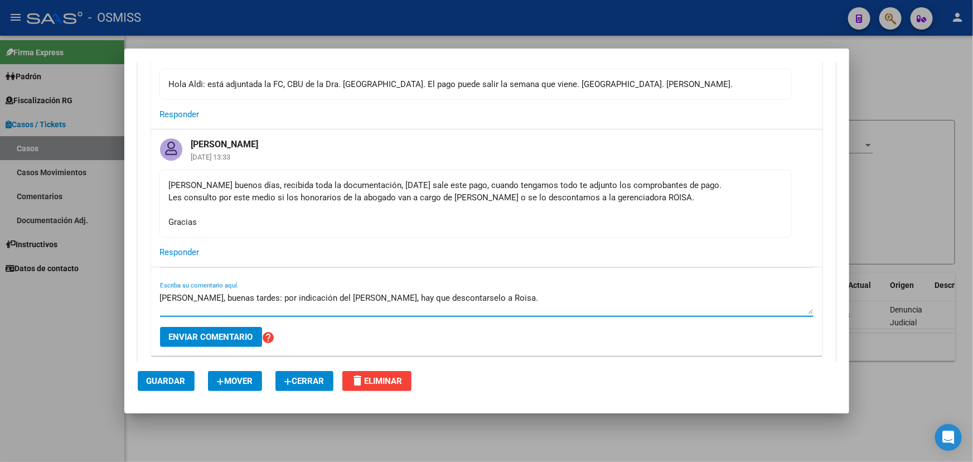
scroll to position [355, 0]
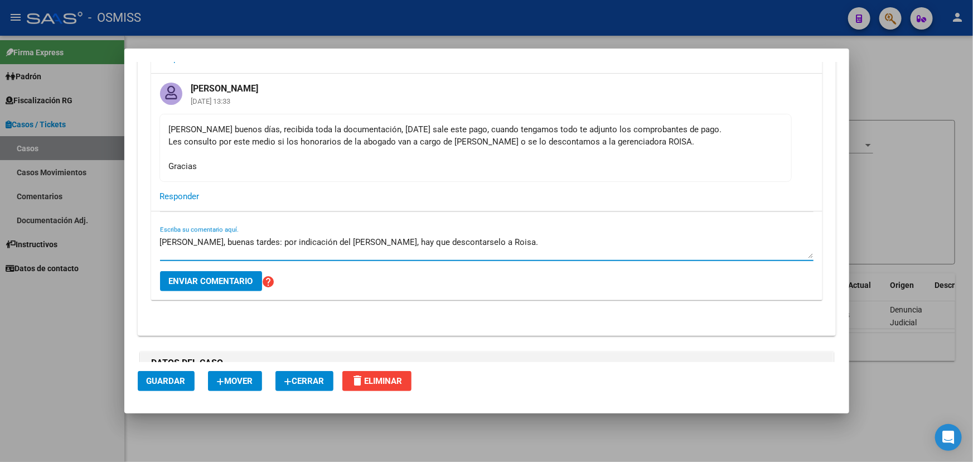
drag, startPoint x: 308, startPoint y: 237, endPoint x: 490, endPoint y: 236, distance: 181.8
click at [489, 236] on textarea "[PERSON_NAME], buenas tardes: por indicación del [PERSON_NAME], hay que descont…" at bounding box center [487, 247] width 654 height 22
click at [496, 236] on textarea "[PERSON_NAME], buenas tardes: por indicación del [PERSON_NAME], hay que descont…" at bounding box center [487, 247] width 654 height 22
click at [439, 239] on textarea "[PERSON_NAME], buenas tardes: por indicación del [PERSON_NAME], hay que descont…" at bounding box center [487, 247] width 654 height 22
click at [485, 236] on textarea "[PERSON_NAME], buenas tardes: por indicación del [PERSON_NAME], hay que descont…" at bounding box center [487, 247] width 654 height 22
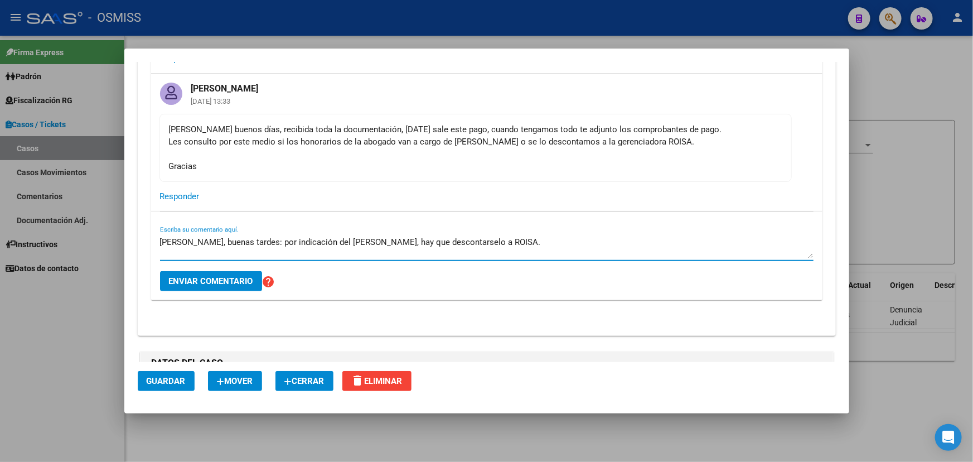
click at [497, 239] on textarea "[PERSON_NAME], buenas tardes: por indicación del [PERSON_NAME], hay que descont…" at bounding box center [487, 247] width 654 height 22
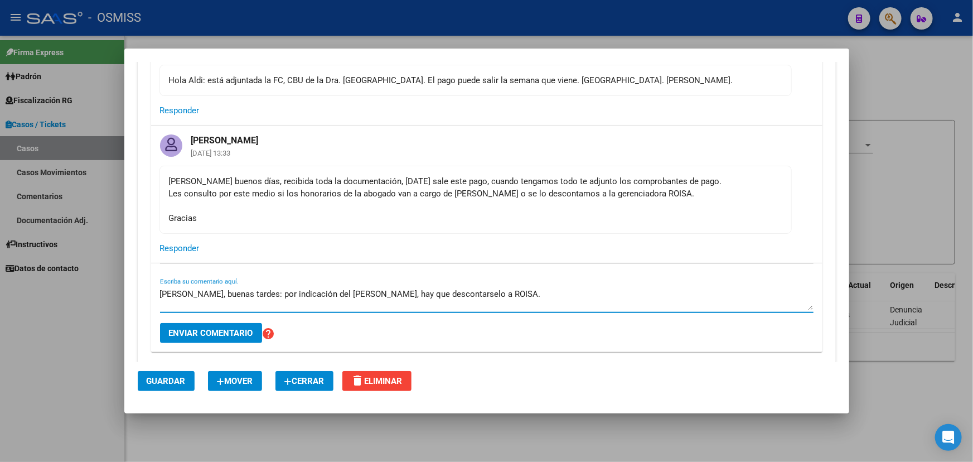
scroll to position [304, 0]
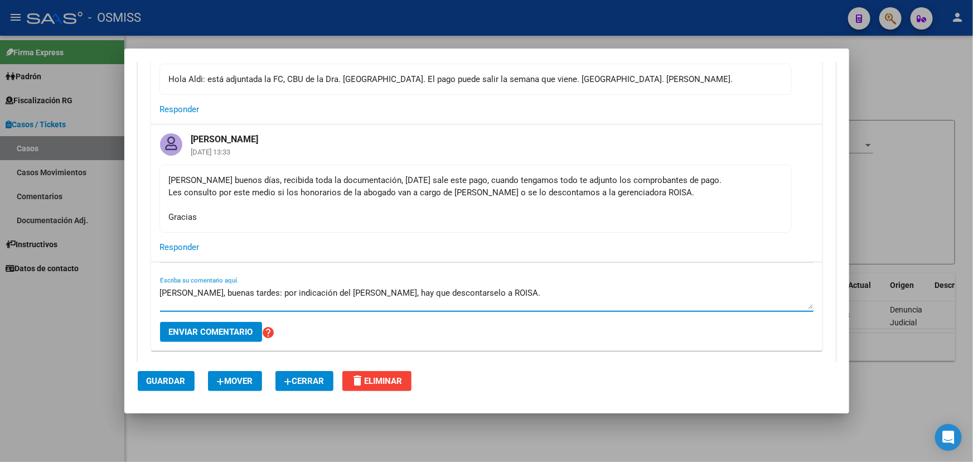
click at [250, 291] on textarea "[PERSON_NAME], buenas tardes: por indicación del [PERSON_NAME], hay que descont…" at bounding box center [487, 298] width 654 height 22
type textarea "[PERSON_NAME], buenas tardes: genial!. En cuanto a tu consulta, por indicación …"
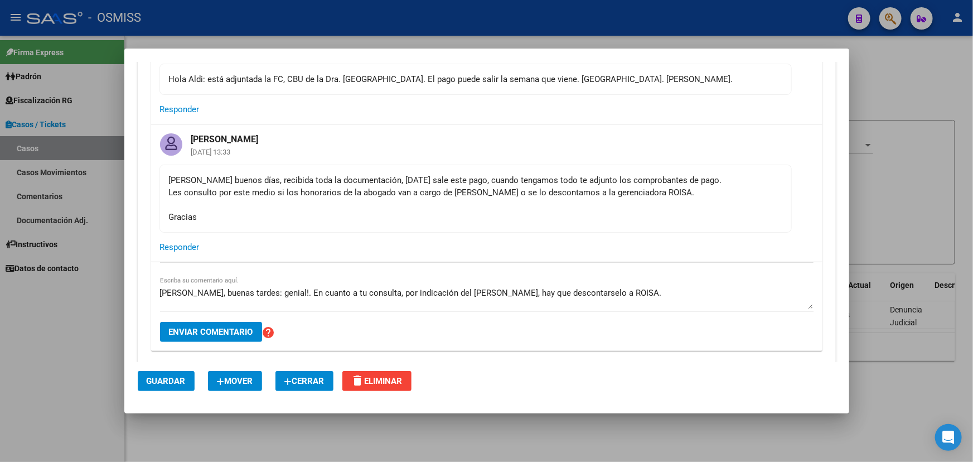
click at [605, 281] on div "[PERSON_NAME], buenas tardes: genial!. En cuanto a tu consulta, por indicación …" at bounding box center [487, 306] width 654 height 89
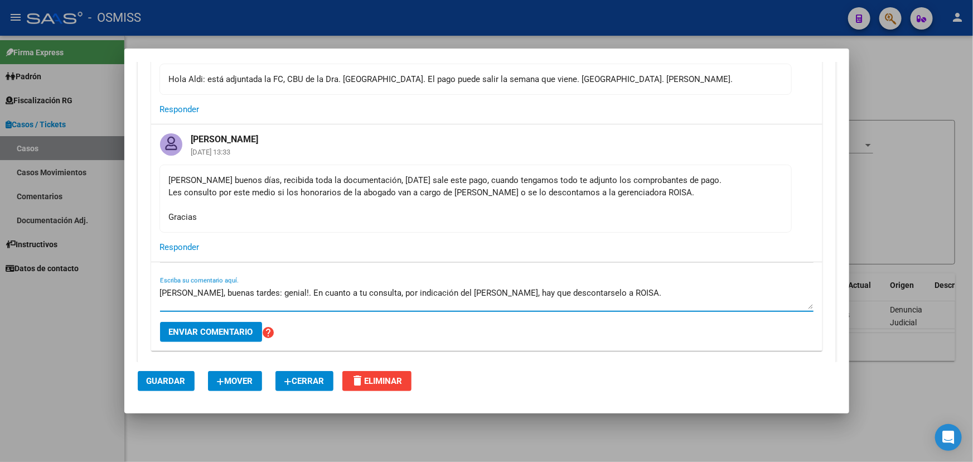
click at [605, 290] on textarea "[PERSON_NAME], buenas tardes: genial!. En cuanto a tu consulta, por indicación …" at bounding box center [487, 298] width 654 height 22
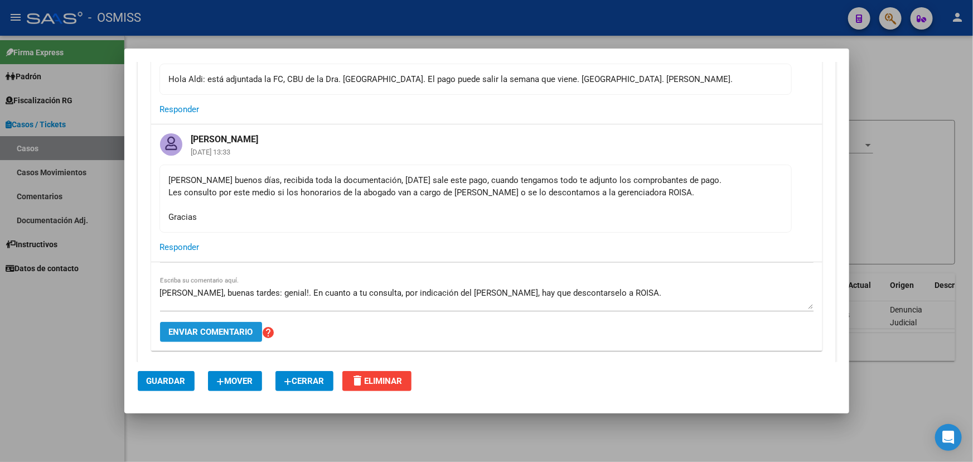
click at [213, 329] on span "Enviar comentario" at bounding box center [211, 332] width 84 height 10
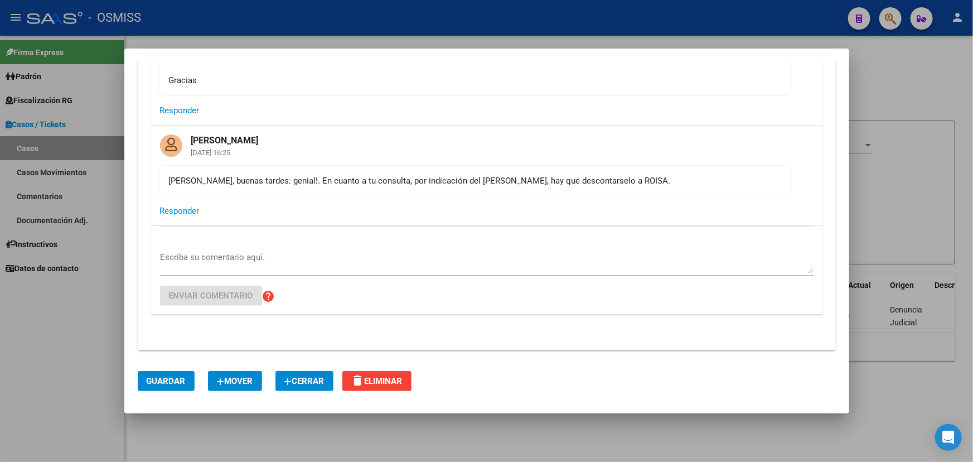
scroll to position [440, 0]
drag, startPoint x: 367, startPoint y: 178, endPoint x: 594, endPoint y: 182, distance: 227.0
click at [588, 182] on mat-card-content "[PERSON_NAME], buenas tardes: genial!. En cuanto a tu consulta, por indicación …" at bounding box center [476, 181] width 632 height 31
drag, startPoint x: 595, startPoint y: 182, endPoint x: 727, endPoint y: 149, distance: 136.9
click at [604, 182] on div "[PERSON_NAME], buenas tardes: genial!. En cuanto a tu consulta, por indicación …" at bounding box center [476, 181] width 614 height 12
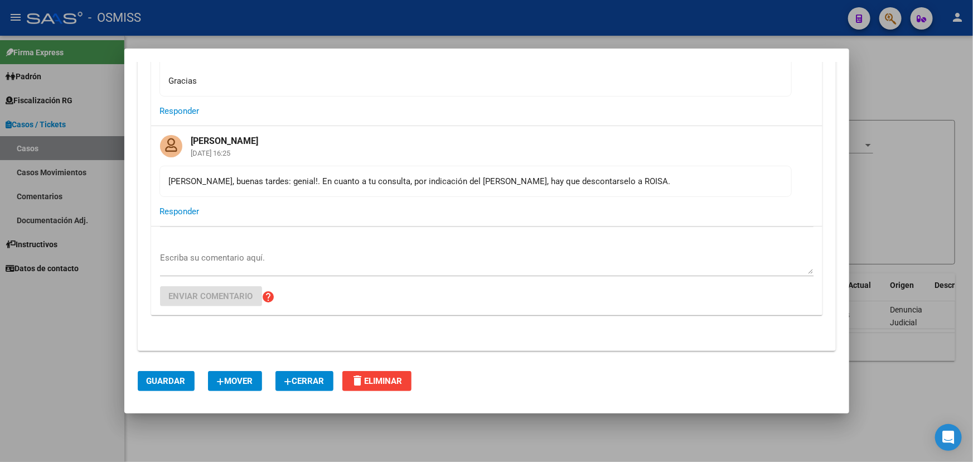
drag, startPoint x: 433, startPoint y: 181, endPoint x: 370, endPoint y: 184, distance: 63.7
click at [433, 181] on div "[PERSON_NAME], buenas tardes: genial!. En cuanto a tu consulta, por indicación …" at bounding box center [476, 181] width 614 height 12
drag, startPoint x: 275, startPoint y: 184, endPoint x: 635, endPoint y: 191, distance: 359.8
click at [616, 191] on mat-card-content "[PERSON_NAME], buenas tardes: genial!. En cuanto a tu consulta, por indicación …" at bounding box center [476, 181] width 632 height 31
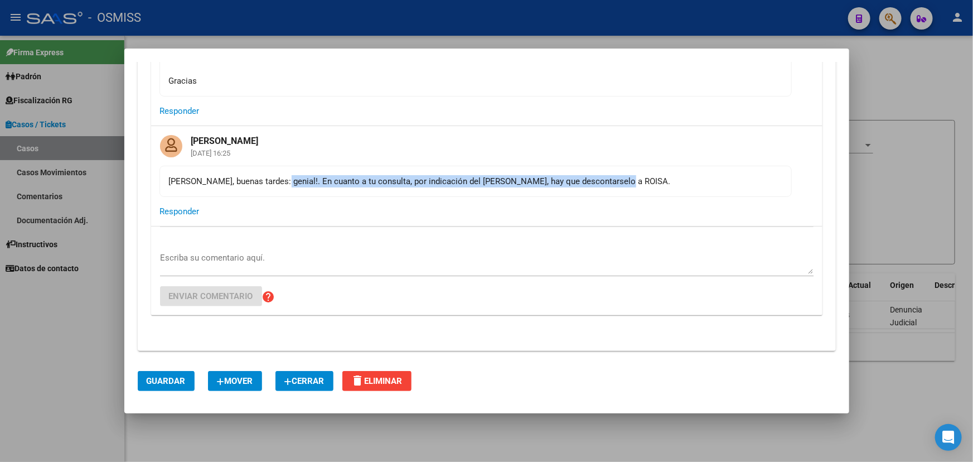
click at [635, 191] on mat-card-content "[PERSON_NAME], buenas tardes: genial!. En cuanto a tu consulta, por indicación …" at bounding box center [476, 181] width 632 height 31
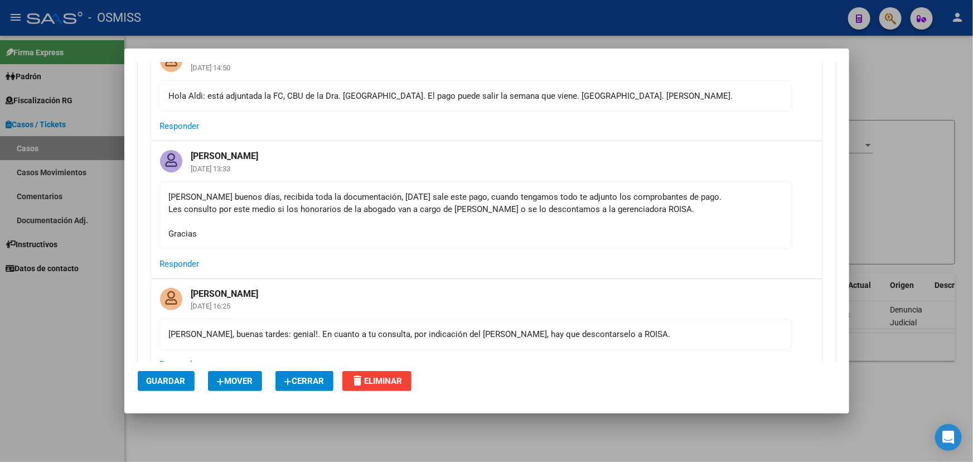
scroll to position [288, 0]
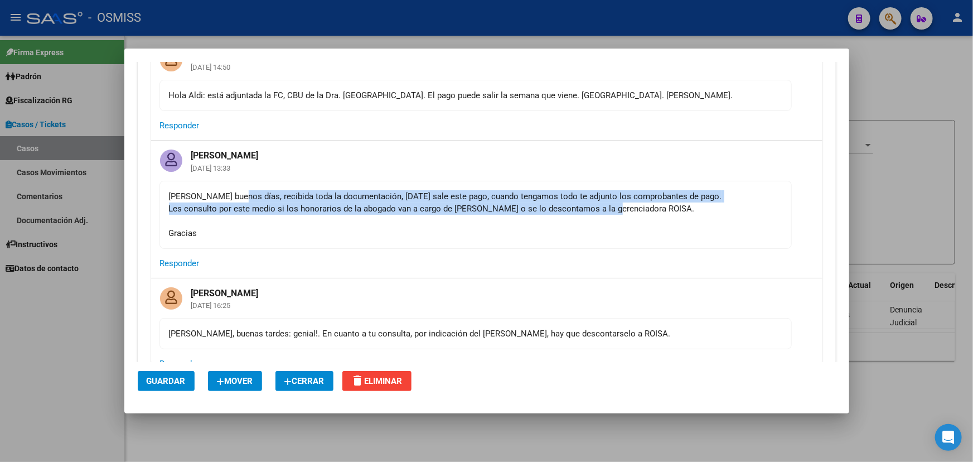
drag, startPoint x: 235, startPoint y: 195, endPoint x: 612, endPoint y: 206, distance: 377.2
click at [611, 206] on div "[PERSON_NAME] buenos días, recibida toda la documentación, [DATE] sale este pag…" at bounding box center [476, 214] width 614 height 49
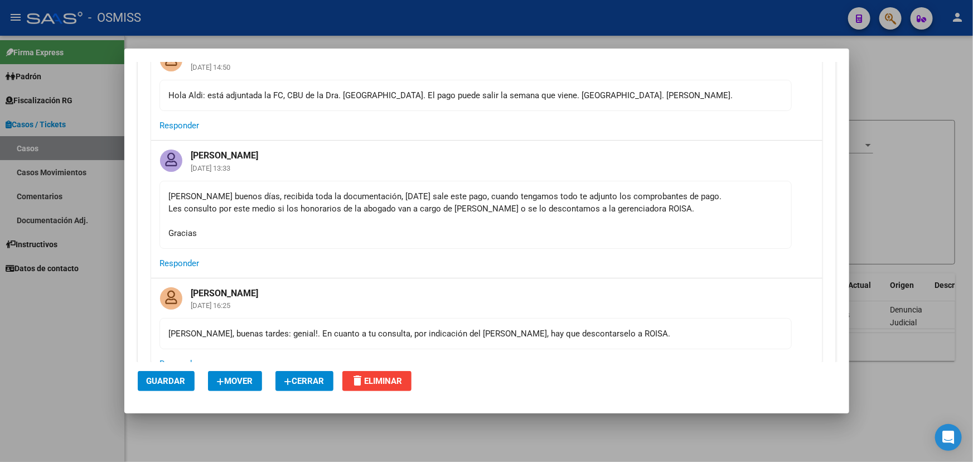
click at [613, 206] on div "[PERSON_NAME] buenos días, recibida toda la documentación, [DATE] sale este pag…" at bounding box center [476, 214] width 614 height 49
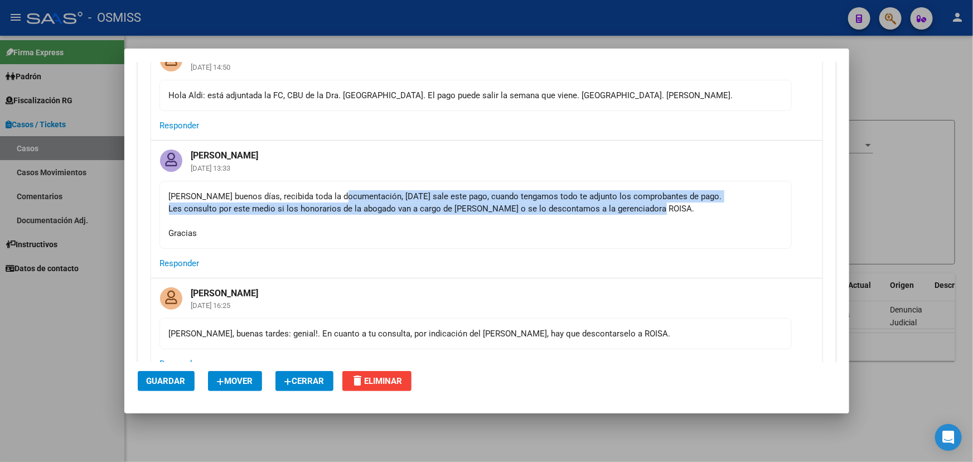
drag, startPoint x: 344, startPoint y: 197, endPoint x: 754, endPoint y: 206, distance: 410.6
click at [754, 206] on div "[PERSON_NAME] buenos días, recibida toda la documentación, [DATE] sale este pag…" at bounding box center [476, 214] width 614 height 49
